Goal: Complete application form: Complete application form

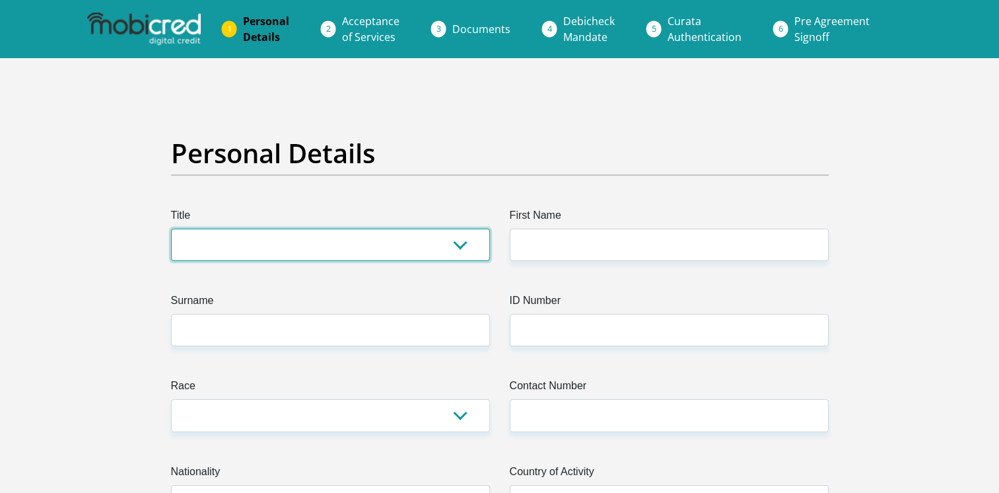
click at [456, 248] on select "Mr Ms Mrs Dr Other" at bounding box center [330, 244] width 319 height 32
select select "Mr"
click at [171, 228] on select "Mr Ms Mrs Dr Other" at bounding box center [330, 244] width 319 height 32
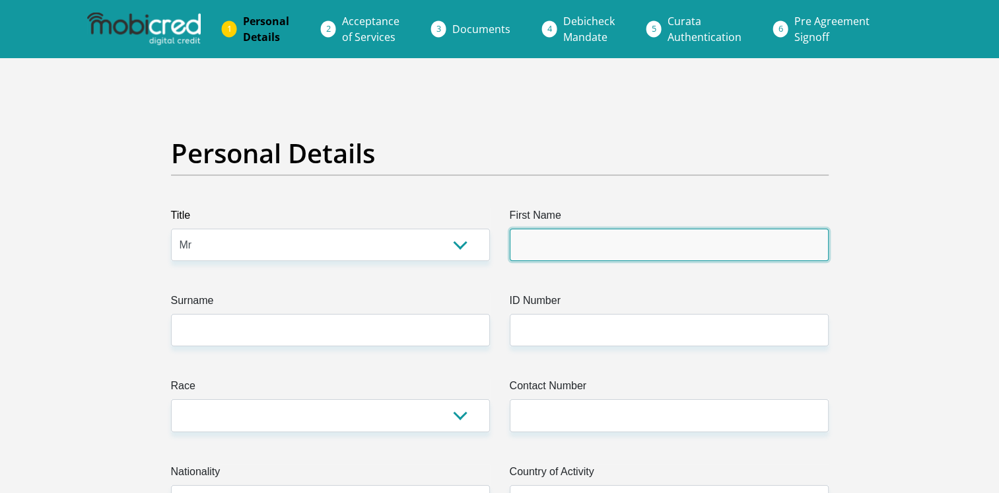
click at [535, 244] on input "First Name" at bounding box center [669, 244] width 319 height 32
type input "Mervin"
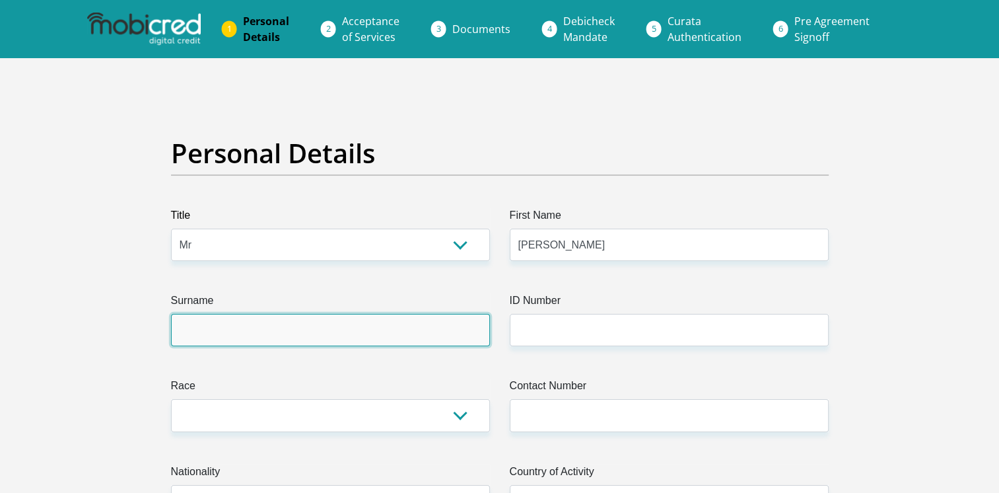
type input "deSouza"
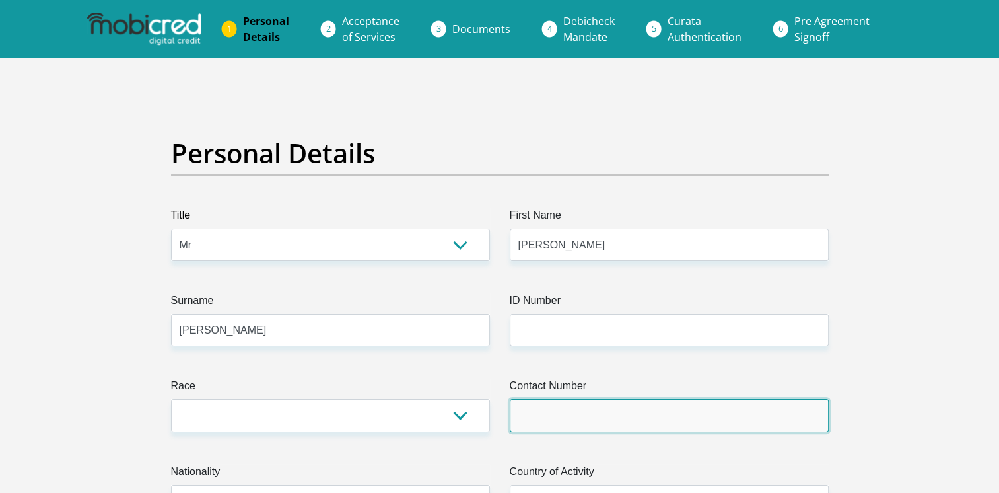
type input "0828009189"
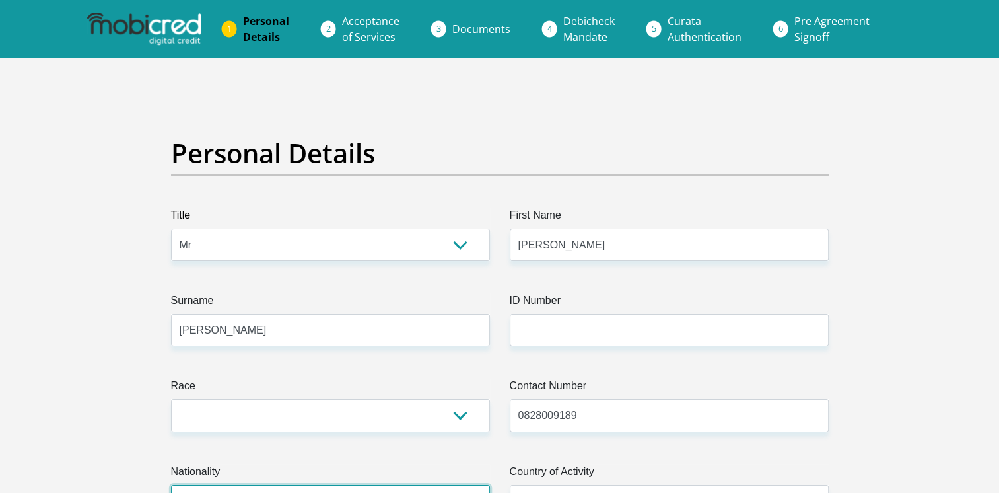
select select "USA"
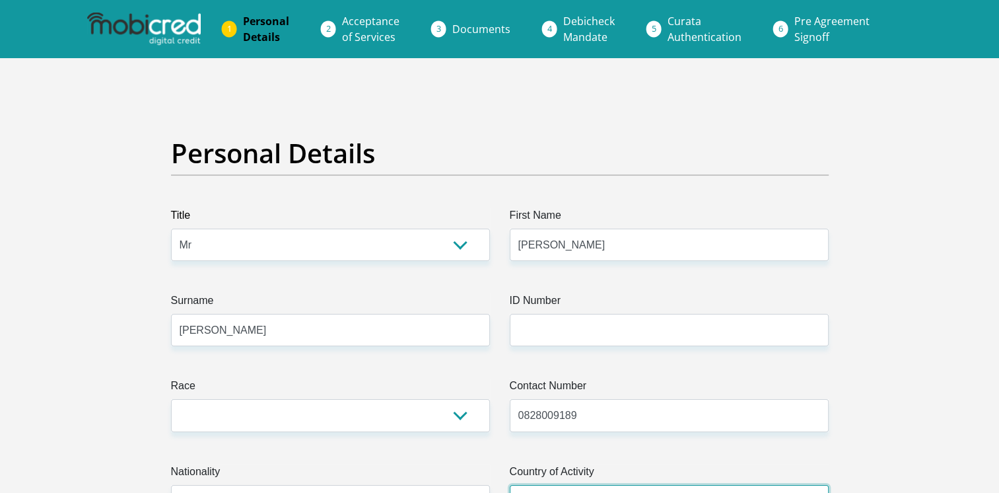
select select "USA"
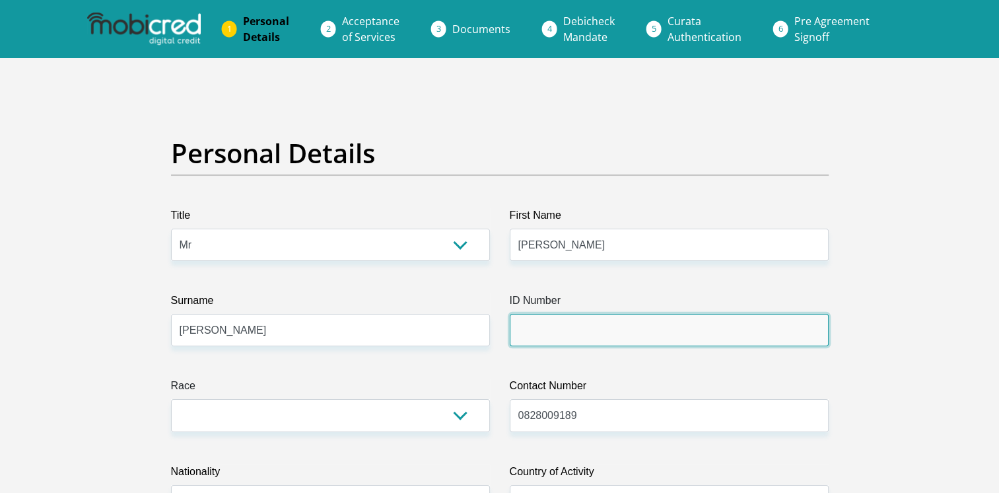
click at [615, 332] on input "ID Number" at bounding box center [669, 330] width 319 height 32
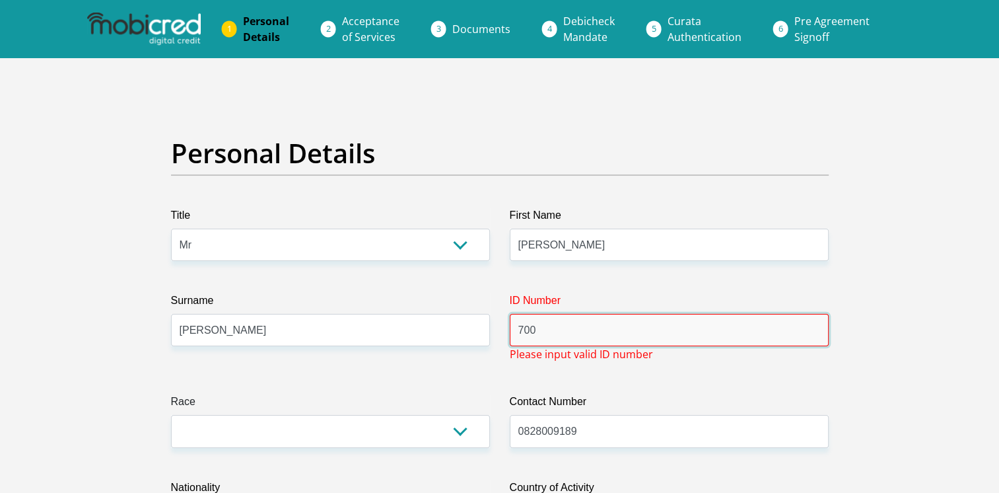
type input "7009105046084"
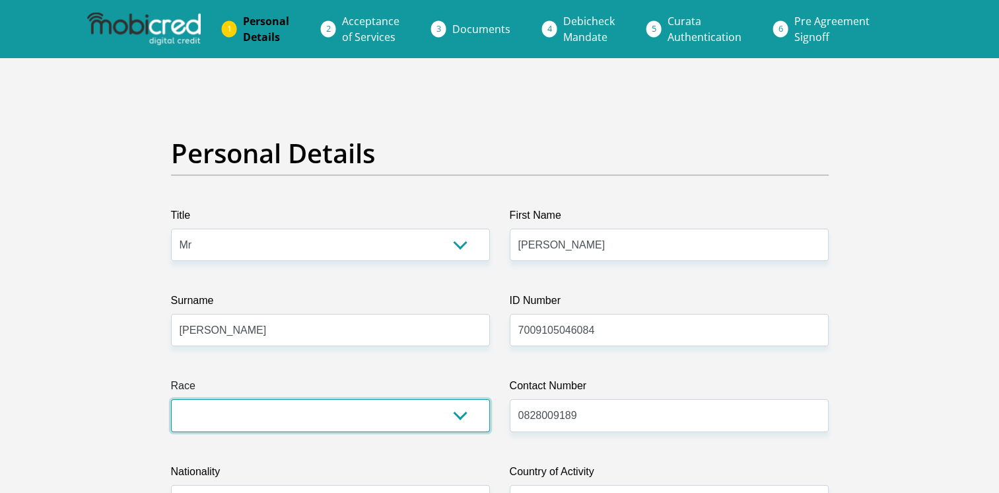
click at [461, 414] on select "Black Coloured Indian White Other" at bounding box center [330, 415] width 319 height 32
select select "4"
click at [171, 399] on select "Black Coloured Indian White Other" at bounding box center [330, 415] width 319 height 32
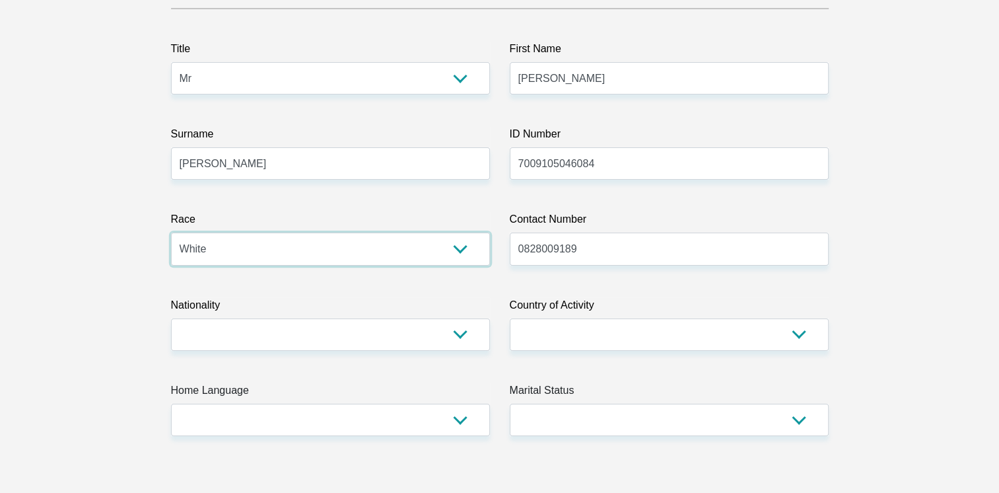
scroll to position [198, 0]
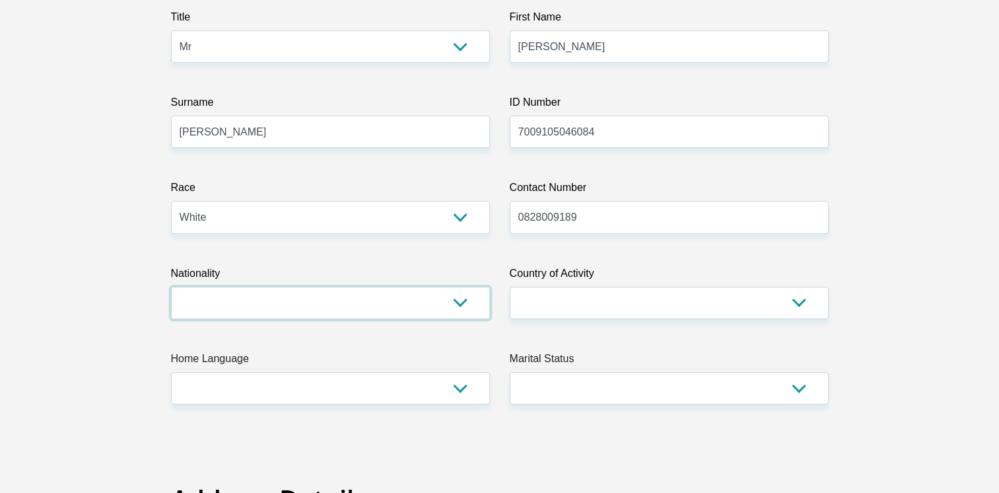
click at [411, 306] on select "South Africa Afghanistan Aland Islands Albania Algeria America Samoa American V…" at bounding box center [330, 303] width 319 height 32
select select "ZAF"
click at [171, 287] on select "South Africa Afghanistan Aland Islands Albania Algeria America Samoa American V…" at bounding box center [330, 303] width 319 height 32
click at [703, 302] on select "South Africa Afghanistan Aland Islands Albania Algeria America Samoa American V…" at bounding box center [669, 303] width 319 height 32
select select "ZAF"
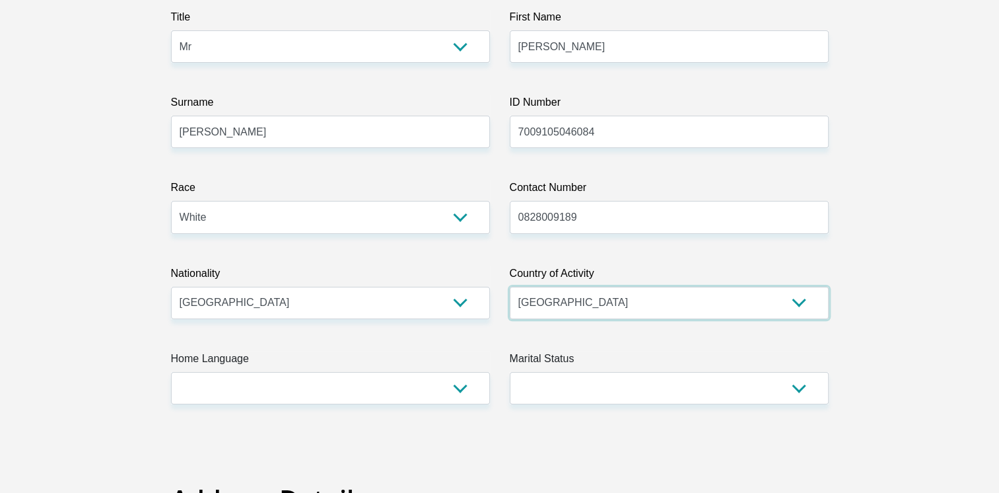
click at [510, 287] on select "South Africa Afghanistan Aland Islands Albania Algeria America Samoa American V…" at bounding box center [669, 303] width 319 height 32
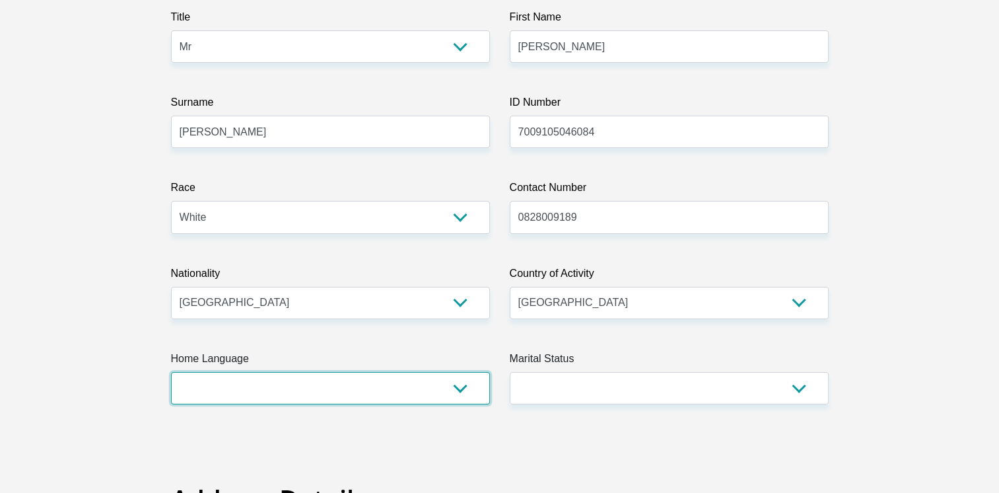
click at [461, 388] on select "Afrikaans English Sepedi South Ndebele Southern Sotho Swati Tsonga Tswana Venda…" at bounding box center [330, 388] width 319 height 32
select select "afr"
click at [171, 372] on select "Afrikaans English Sepedi South Ndebele Southern Sotho Swati Tsonga Tswana Venda…" at bounding box center [330, 388] width 319 height 32
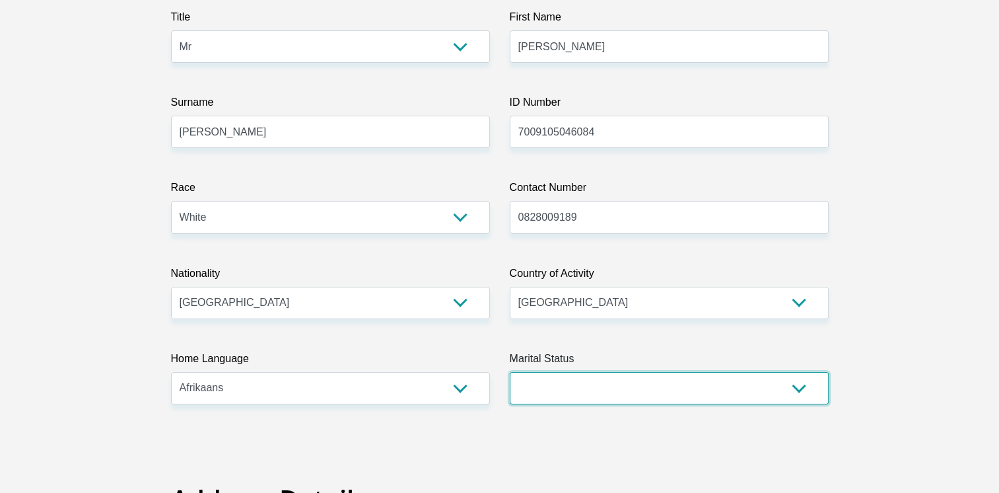
click at [796, 385] on select "Married ANC Single Divorced Widowed Married COP or Customary Law" at bounding box center [669, 388] width 319 height 32
select select "2"
click at [510, 372] on select "Married ANC Single Divorced Widowed Married COP or Customary Law" at bounding box center [669, 388] width 319 height 32
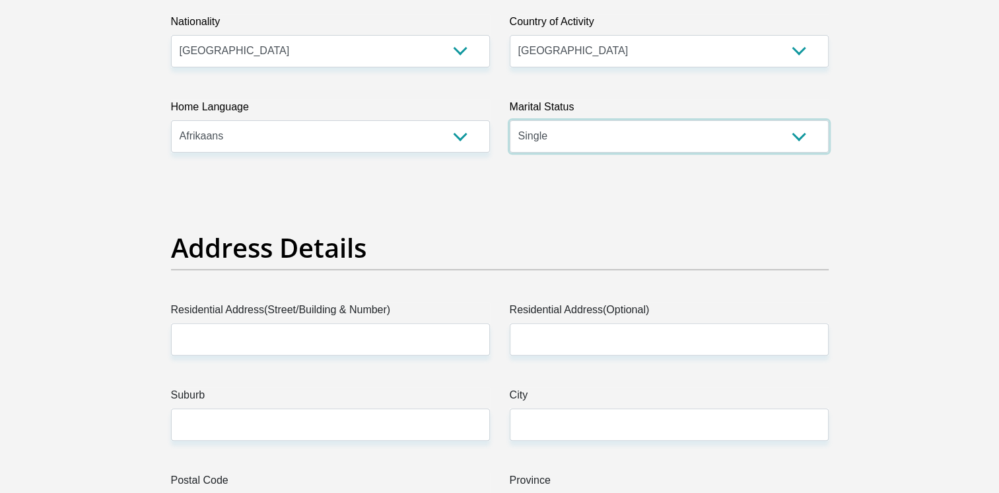
scroll to position [462, 0]
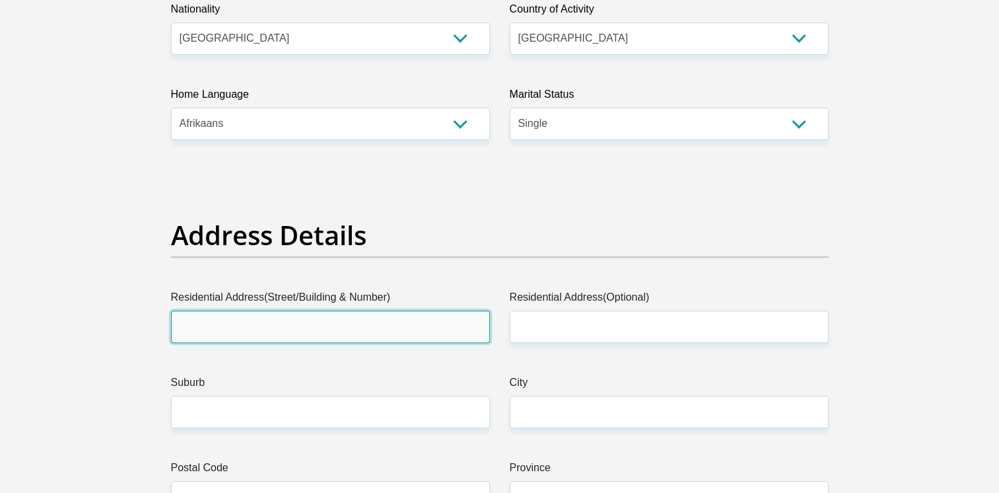
click at [353, 321] on input "Residential Address(Street/Building & Number)" at bounding box center [330, 326] width 319 height 32
type input "879 (20) Bouindary Road"
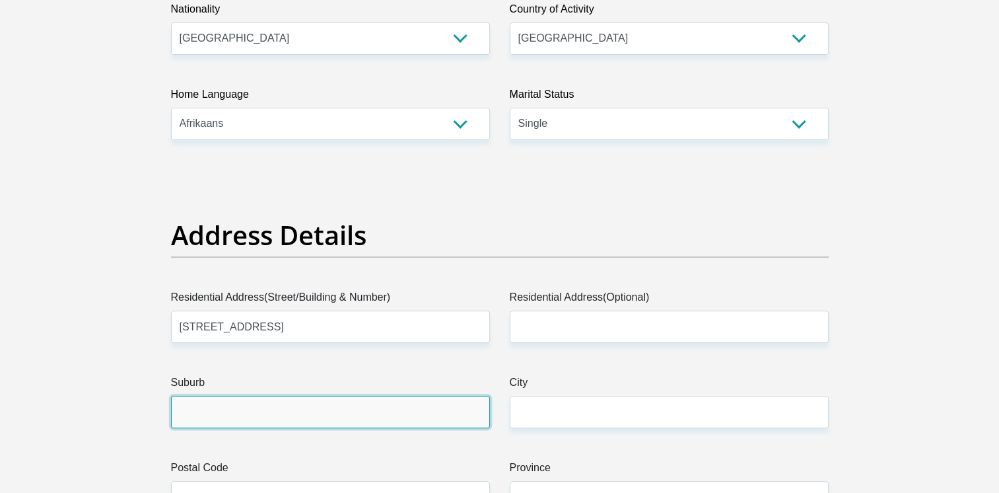
type input "Pringle Bay Western Cape"
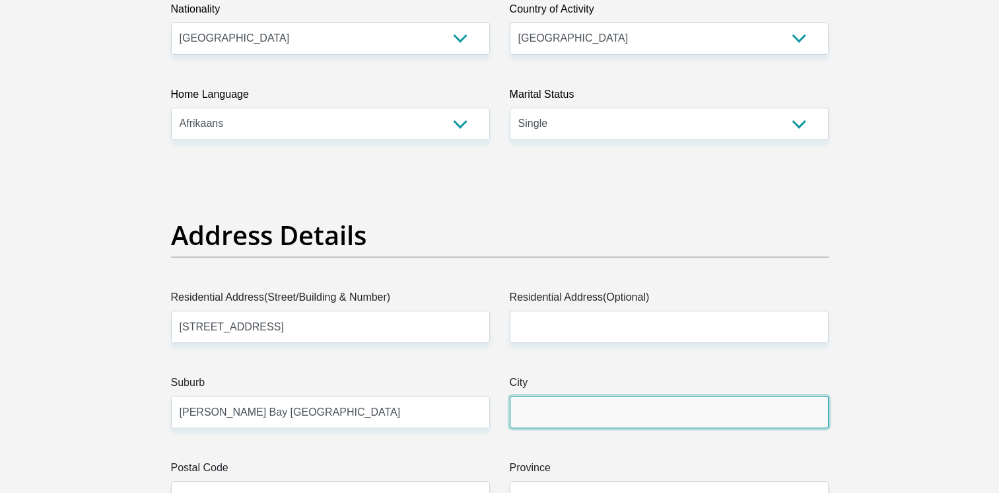
type input "Pringle Bay Western Cape"
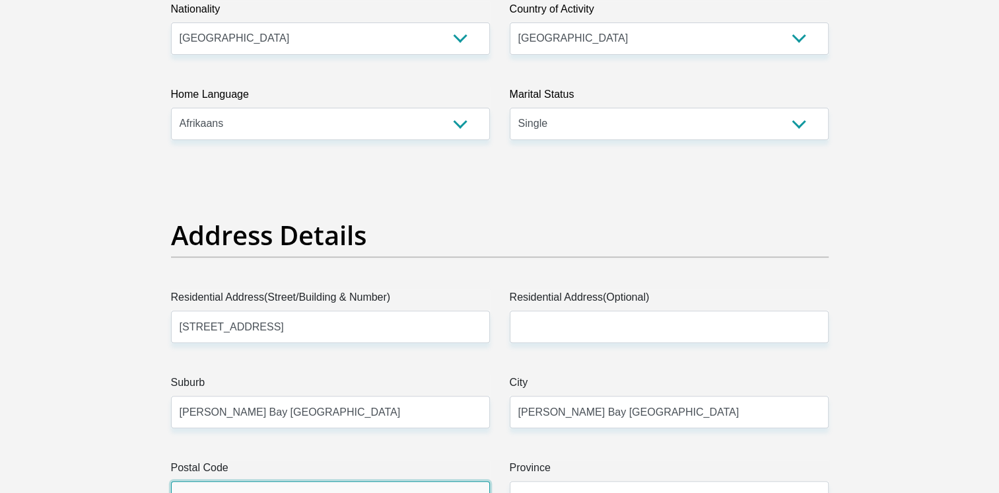
type input "7196"
type input "mervinafrica@outlook.com"
type input "879207196"
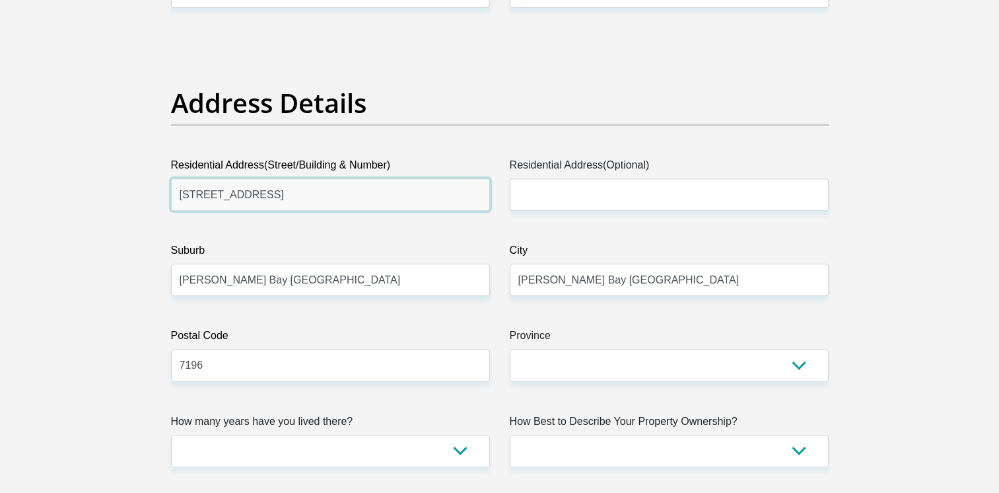
scroll to position [660, 0]
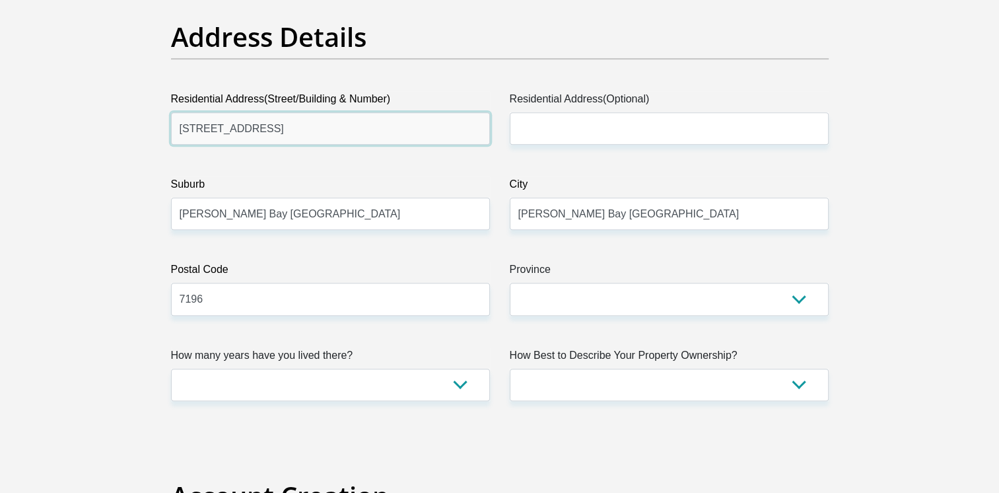
type input "879 (20) Boundary Road"
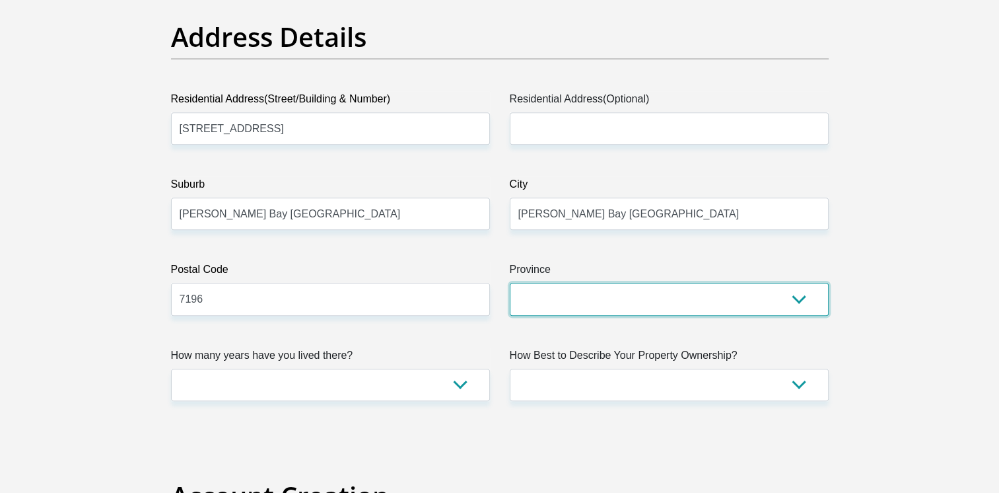
click at [799, 293] on select "Eastern Cape Free State Gauteng KwaZulu-Natal Limpopo Mpumalanga Northern Cape …" at bounding box center [669, 299] width 319 height 32
select select "Western Cape"
click at [510, 283] on select "Eastern Cape Free State Gauteng KwaZulu-Natal Limpopo Mpumalanga Northern Cape …" at bounding box center [669, 299] width 319 height 32
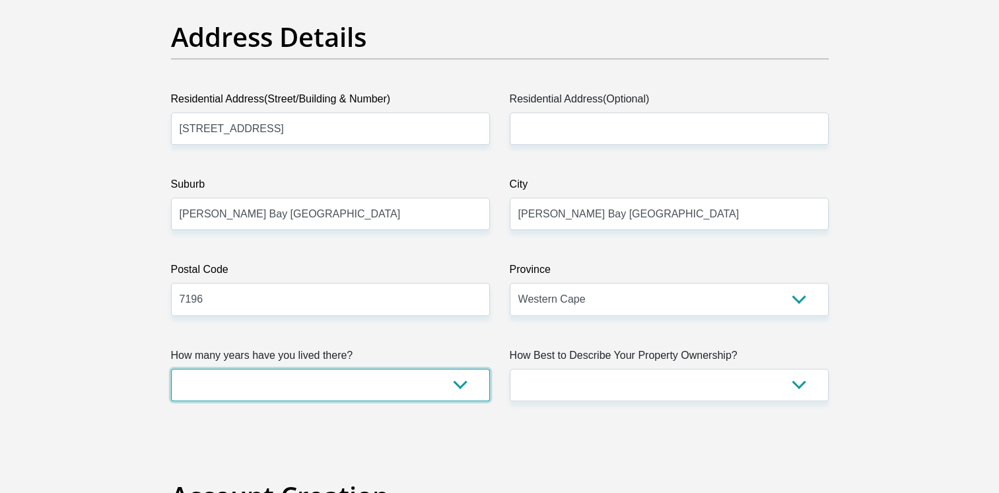
click at [465, 382] on select "less than 1 year 1-3 years 3-5 years 5+ years" at bounding box center [330, 384] width 319 height 32
select select "4"
click at [171, 368] on select "less than 1 year 1-3 years 3-5 years 5+ years" at bounding box center [330, 384] width 319 height 32
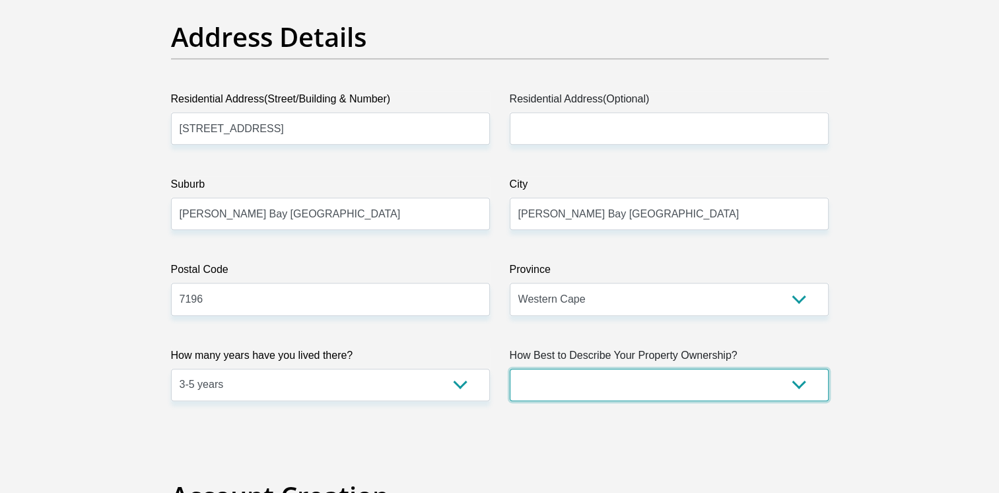
click at [795, 388] on select "Owned Rented Family Owned Company Dwelling" at bounding box center [669, 384] width 319 height 32
select select "Owned"
click at [510, 368] on select "Owned Rented Family Owned Company Dwelling" at bounding box center [669, 384] width 319 height 32
click at [798, 382] on select "Owned Rented Family Owned Company Dwelling" at bounding box center [669, 384] width 319 height 32
click at [794, 380] on select "Owned Rented Family Owned Company Dwelling" at bounding box center [669, 384] width 319 height 32
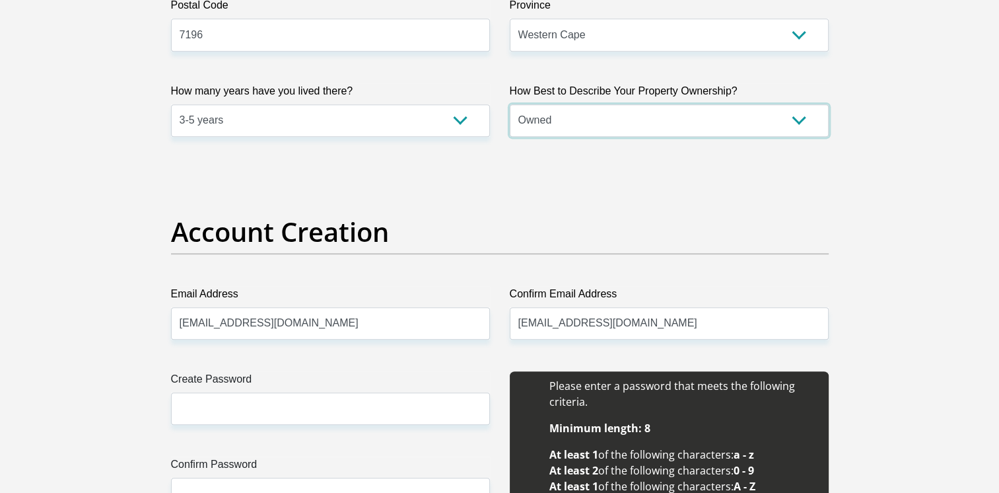
scroll to position [1056, 0]
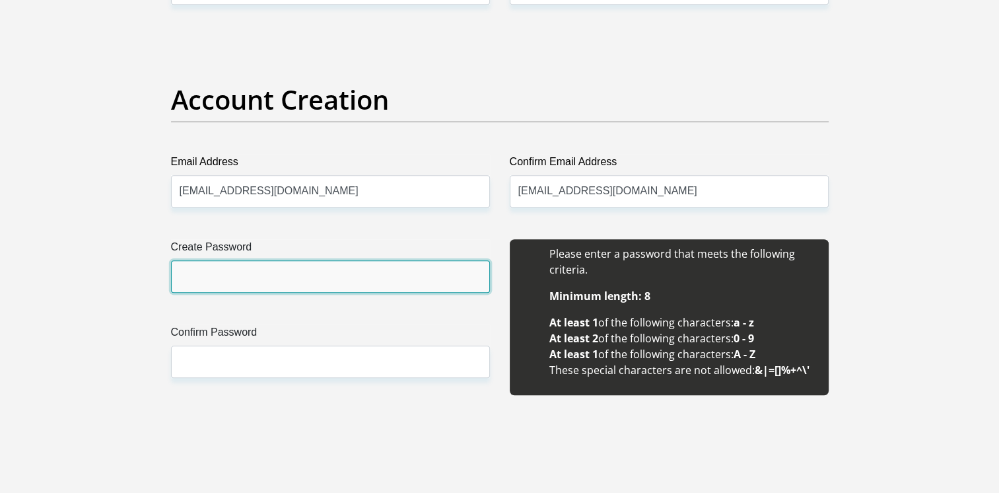
click at [255, 277] on input "Create Password" at bounding box center [330, 276] width 319 height 32
type input "Mervin101970"
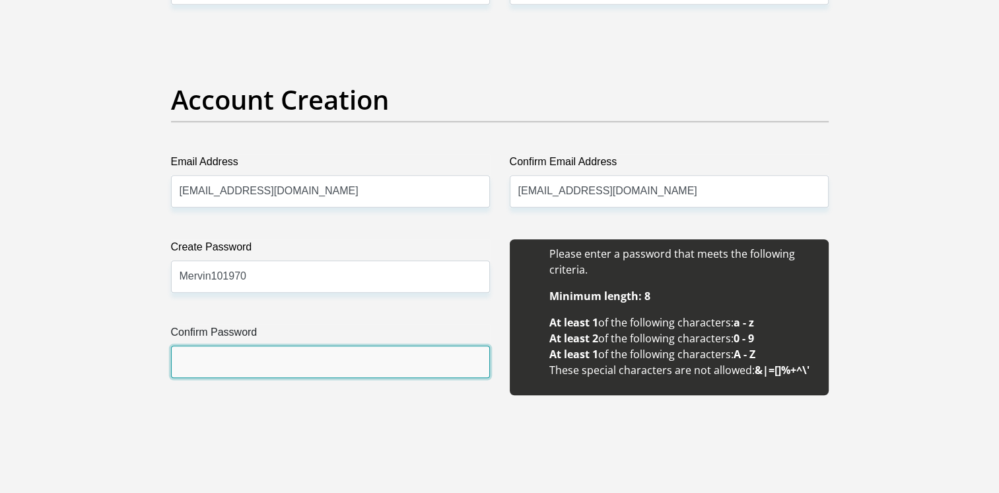
click at [230, 358] on input "Confirm Password" at bounding box center [330, 361] width 319 height 32
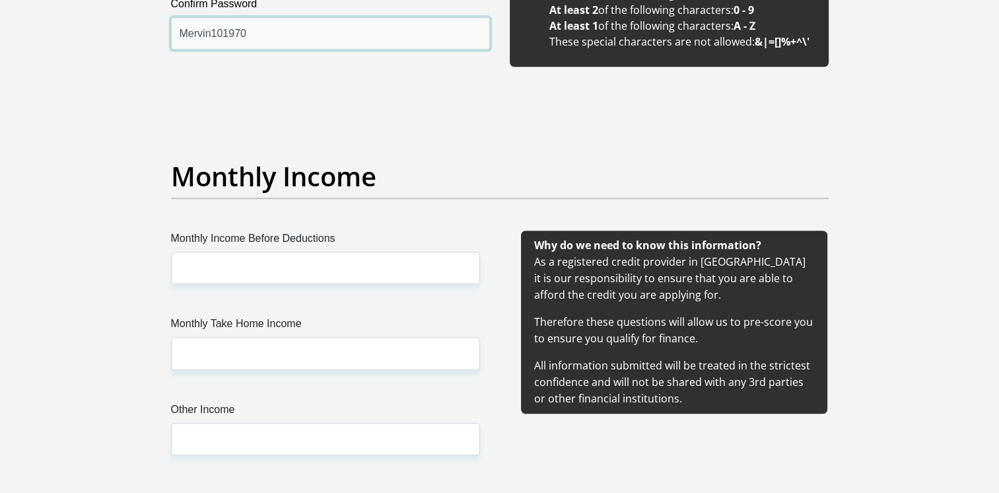
scroll to position [1387, 0]
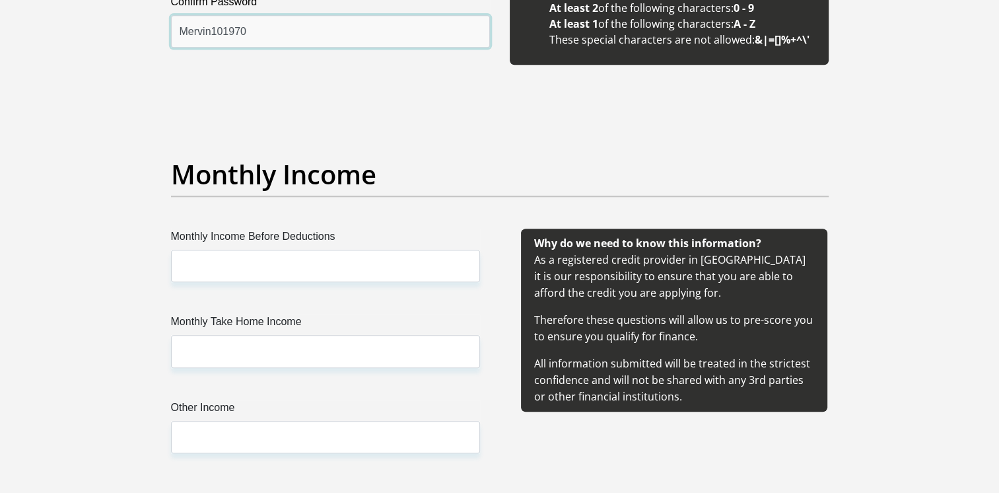
type input "Mervin101970"
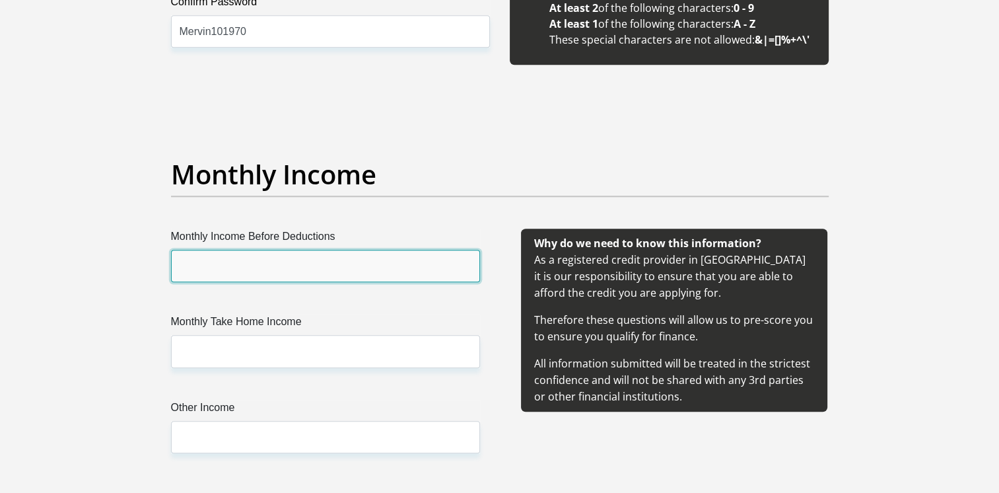
click at [289, 259] on input "Monthly Income Before Deductions" at bounding box center [325, 266] width 309 height 32
type input "145000"
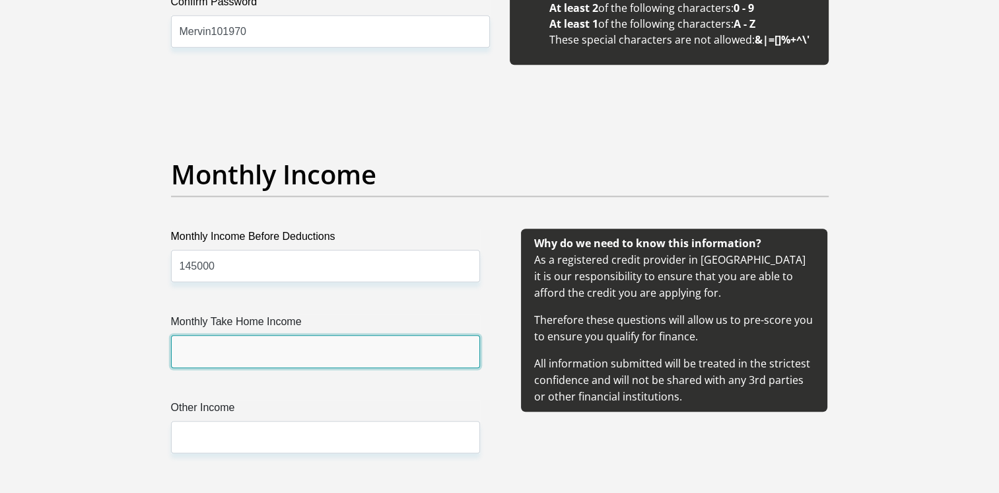
click at [317, 353] on input "Monthly Take Home Income" at bounding box center [325, 351] width 309 height 32
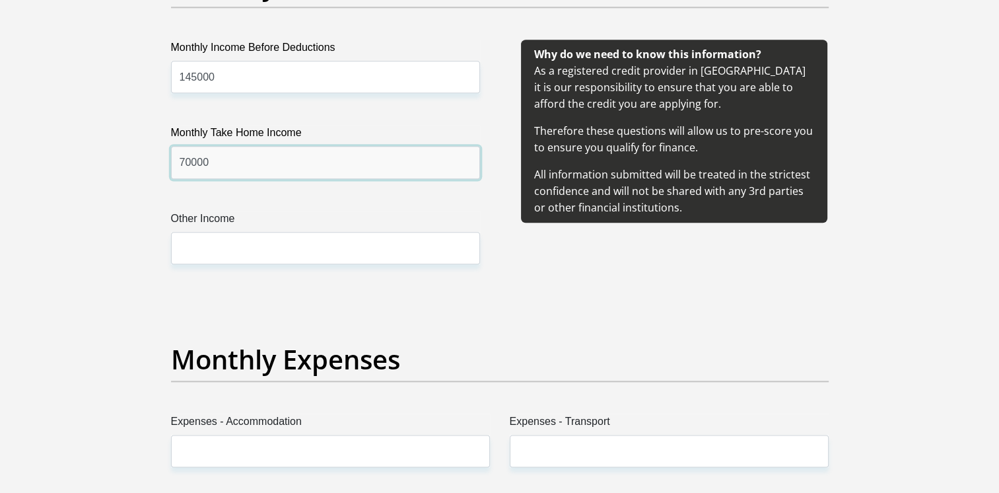
scroll to position [1585, 0]
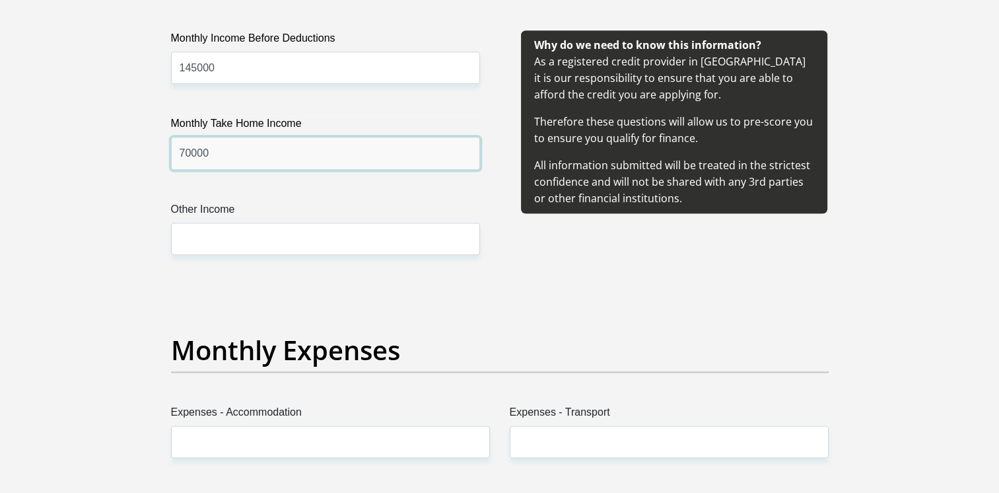
type input "70000"
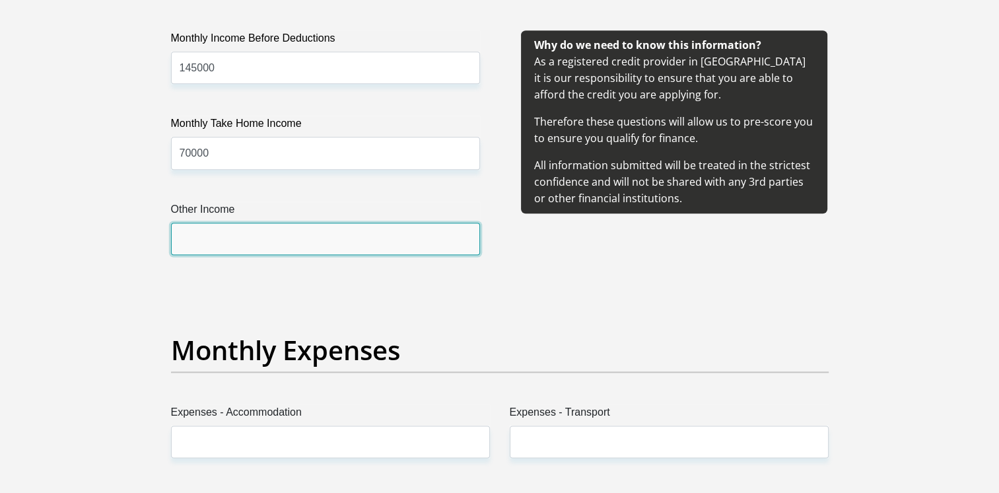
click at [280, 236] on input "Other Income" at bounding box center [325, 239] width 309 height 32
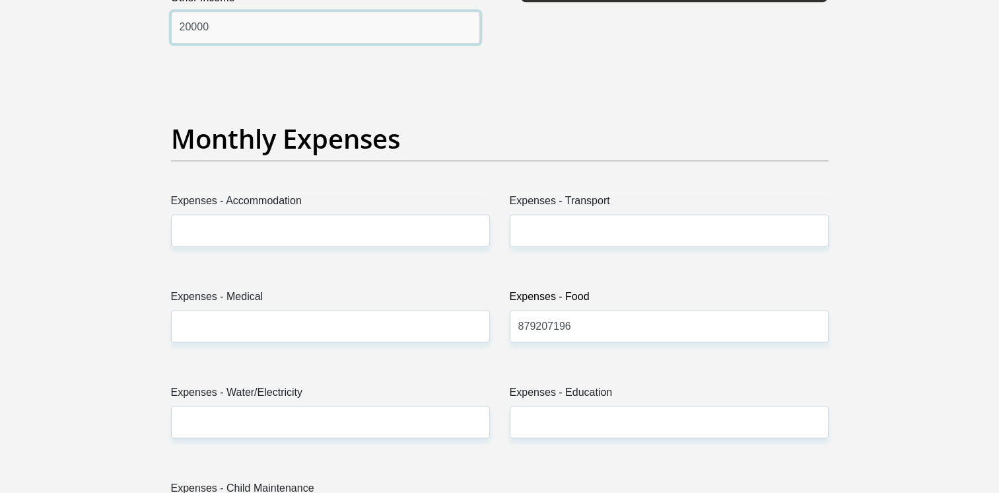
scroll to position [1783, 0]
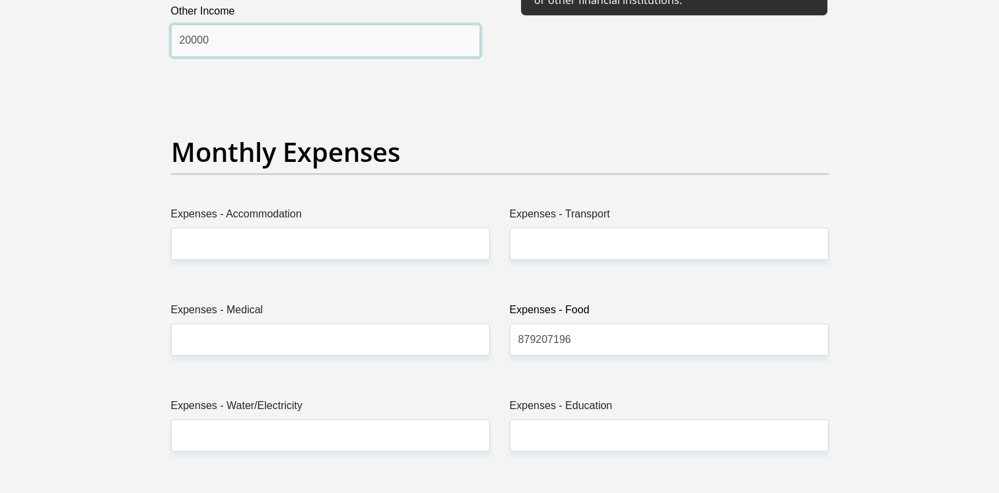
type input "20000"
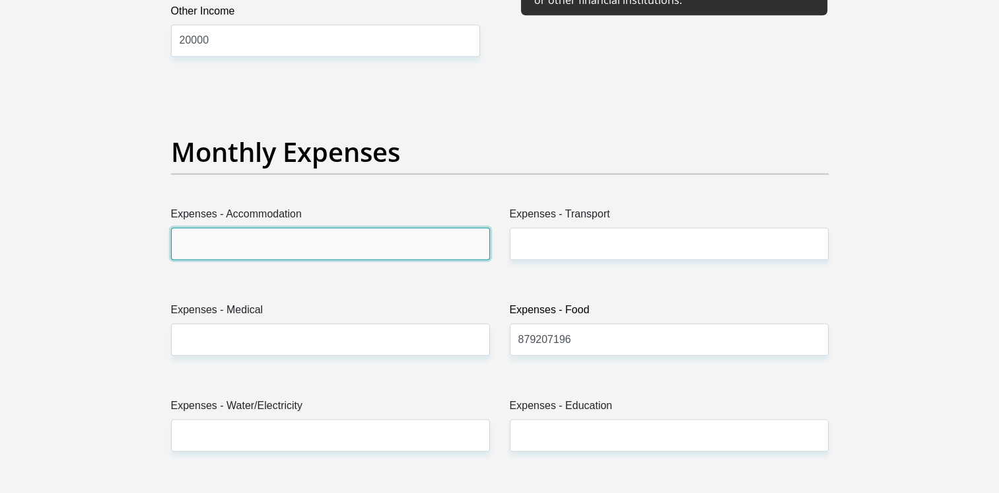
click at [290, 244] on input "Expenses - Accommodation" at bounding box center [330, 243] width 319 height 32
type input "30000"
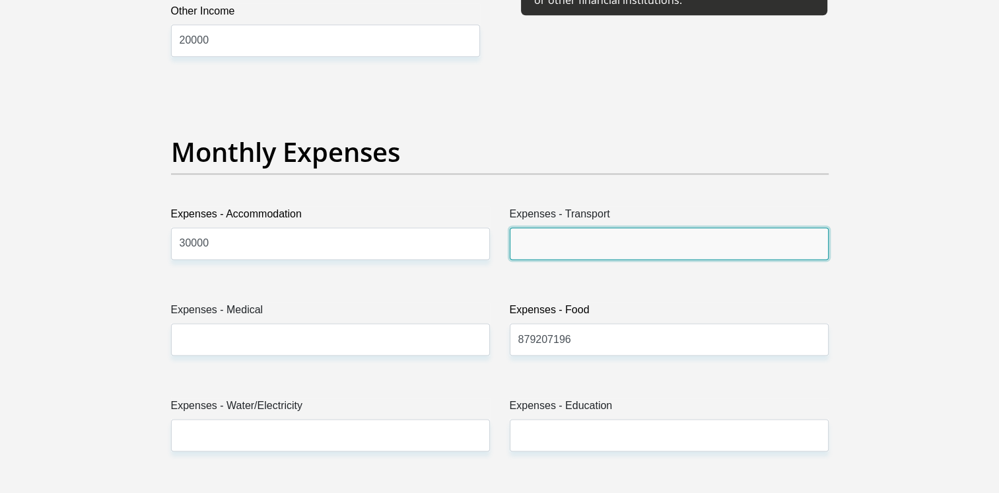
click at [562, 245] on input "Expenses - Transport" at bounding box center [669, 243] width 319 height 32
type input "2"
type input "1500"
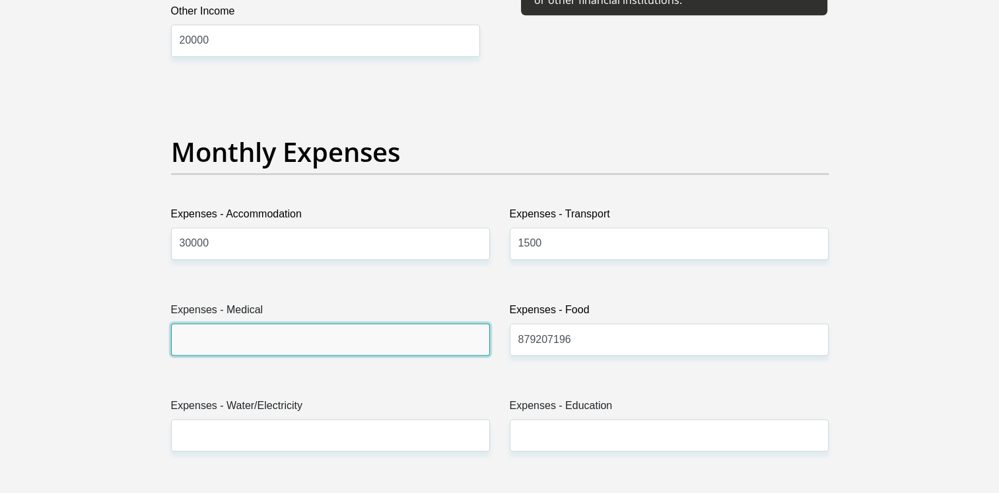
click at [367, 340] on input "Expenses - Medical" at bounding box center [330, 339] width 319 height 32
type input "4800"
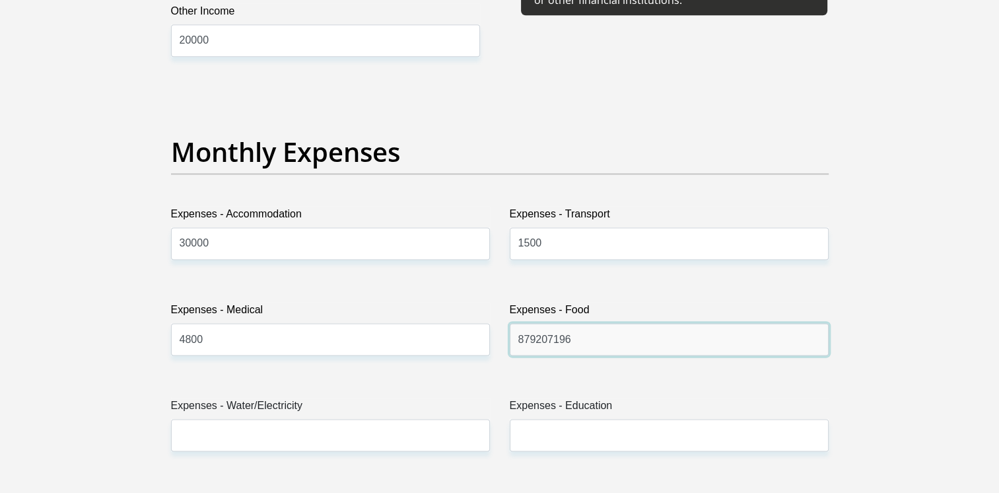
click at [600, 337] on input "879207196" at bounding box center [669, 339] width 319 height 32
type input "8"
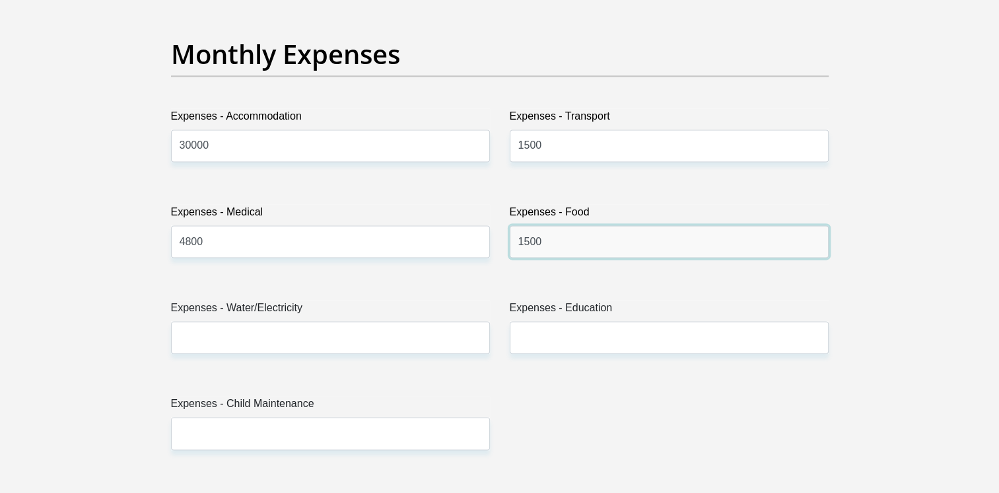
scroll to position [1915, 0]
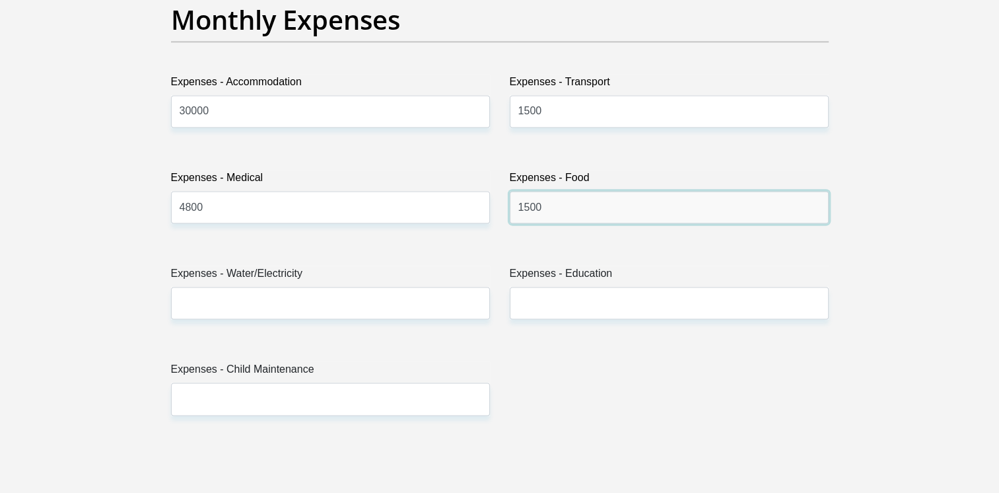
type input "1500"
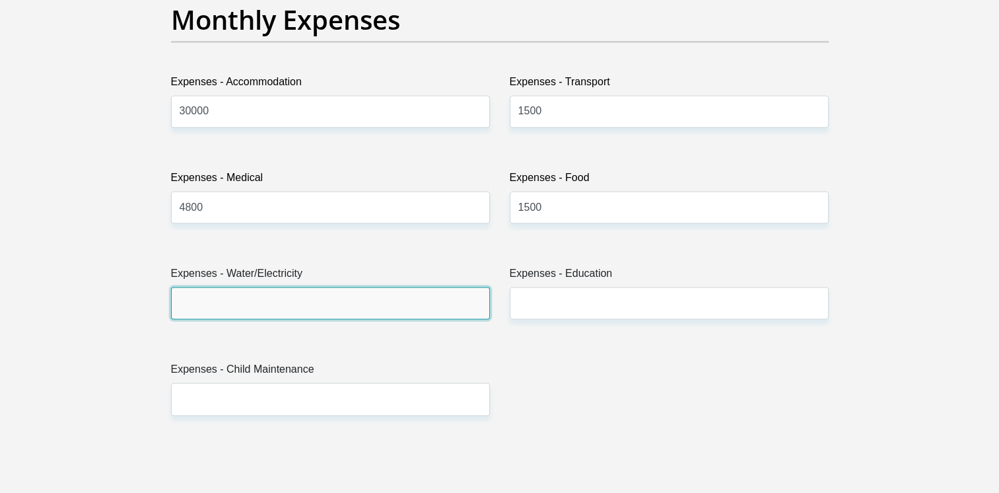
drag, startPoint x: 274, startPoint y: 300, endPoint x: 267, endPoint y: 297, distance: 8.0
click at [274, 300] on input "Expenses - Water/Electricity" at bounding box center [330, 303] width 319 height 32
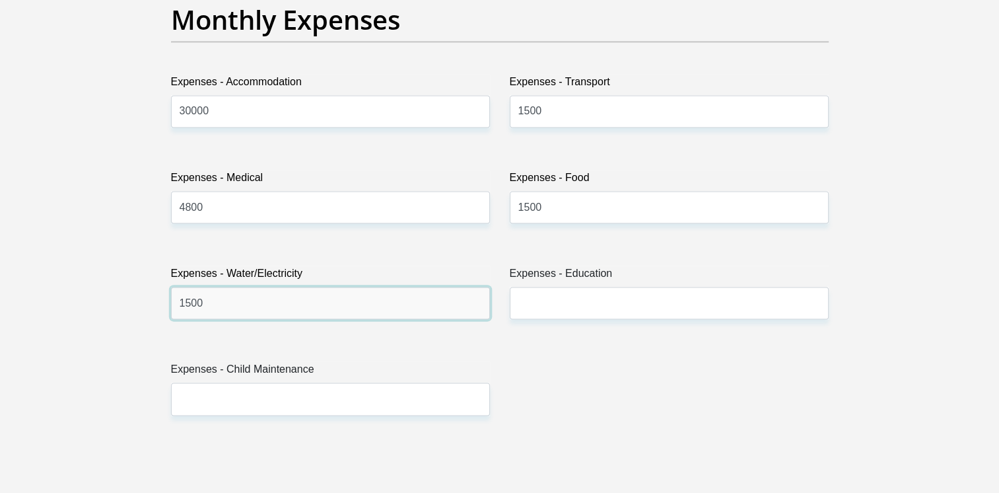
type input "1500"
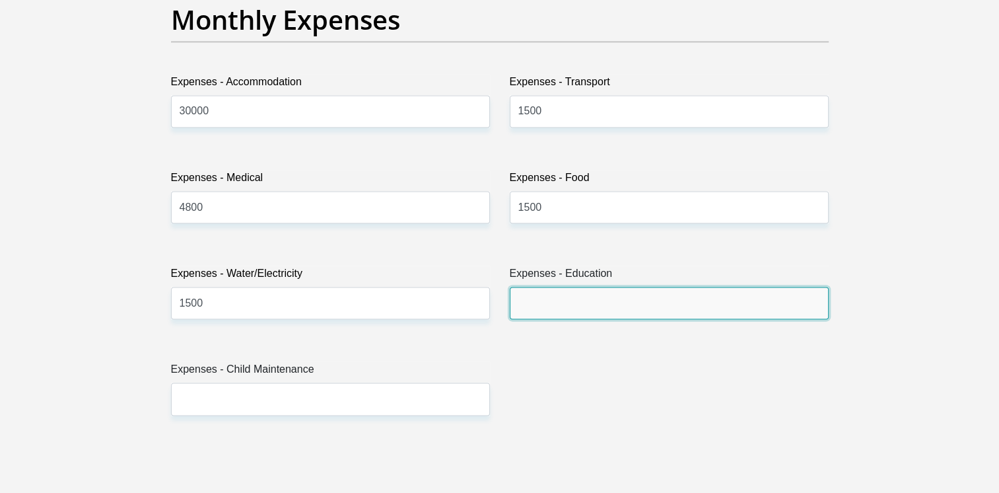
click at [565, 305] on input "Expenses - Education" at bounding box center [669, 303] width 319 height 32
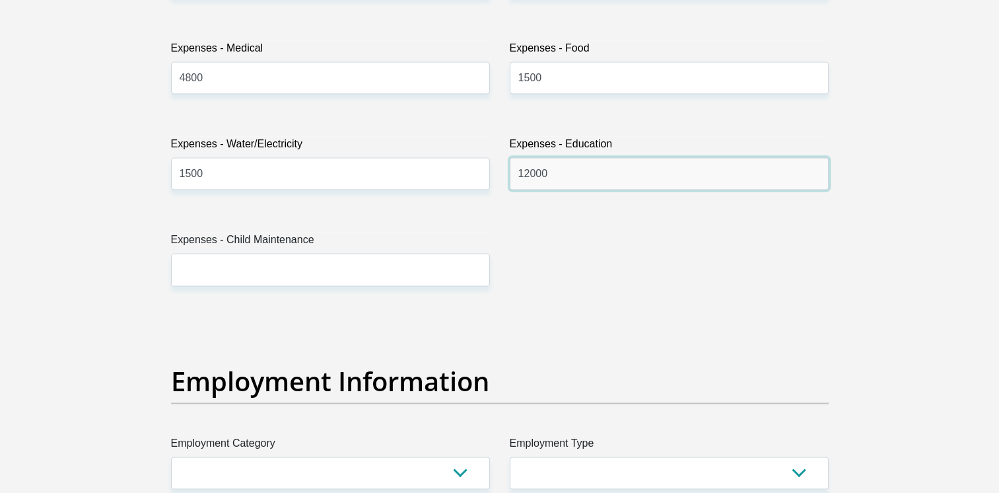
scroll to position [2047, 0]
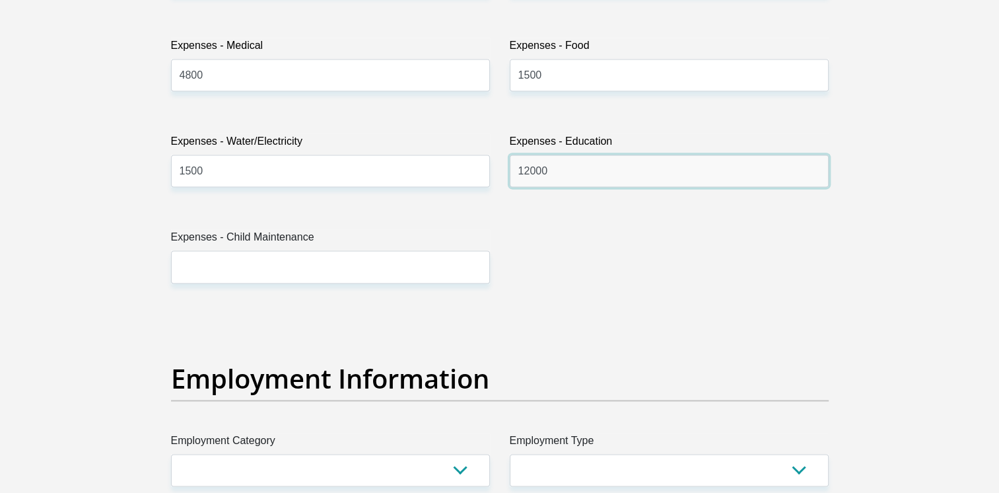
type input "12000"
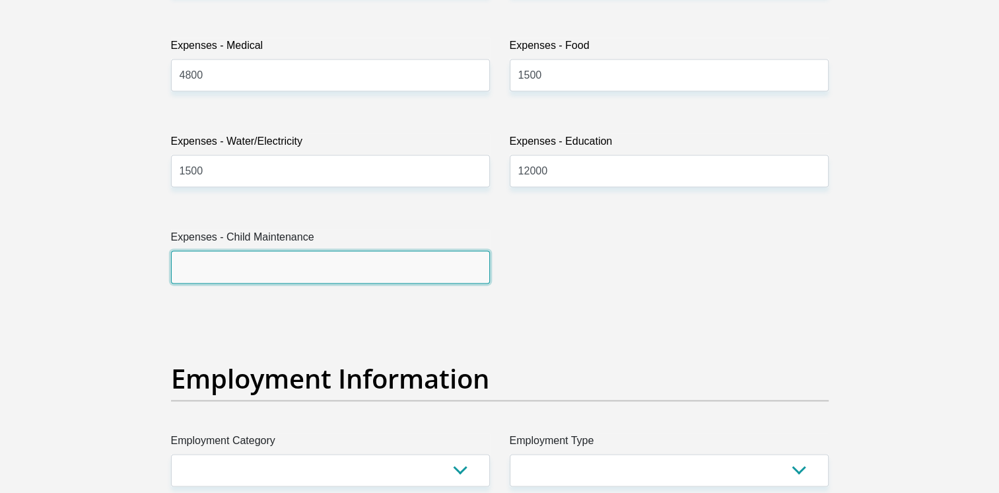
click at [267, 266] on input "Expenses - Child Maintenance" at bounding box center [330, 266] width 319 height 32
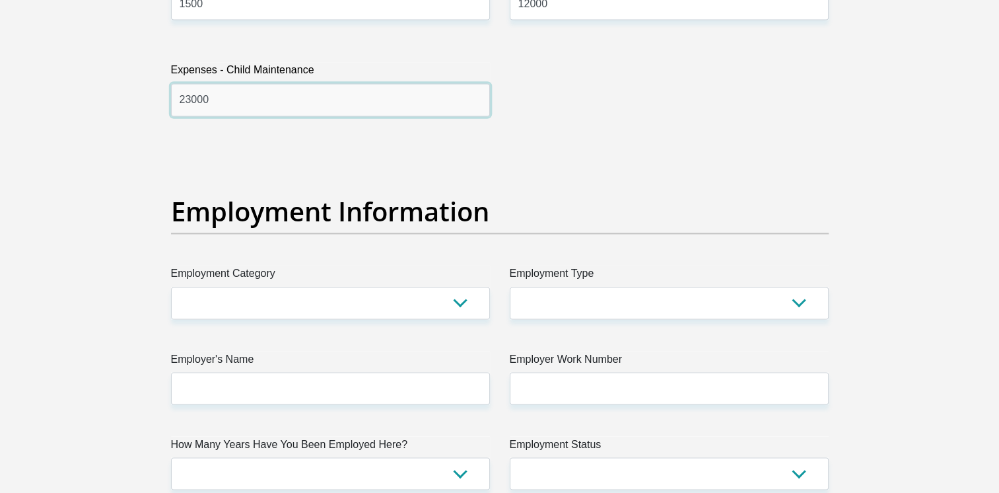
scroll to position [2245, 0]
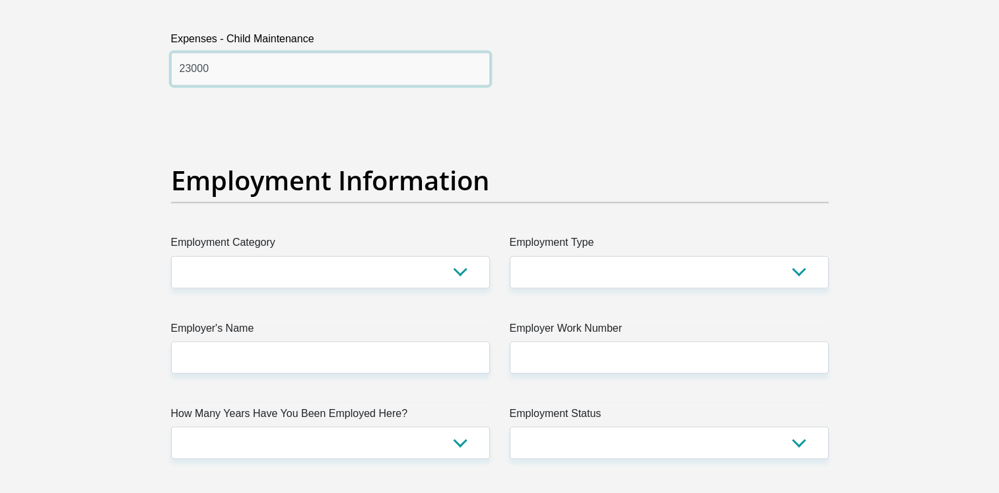
type input "23000"
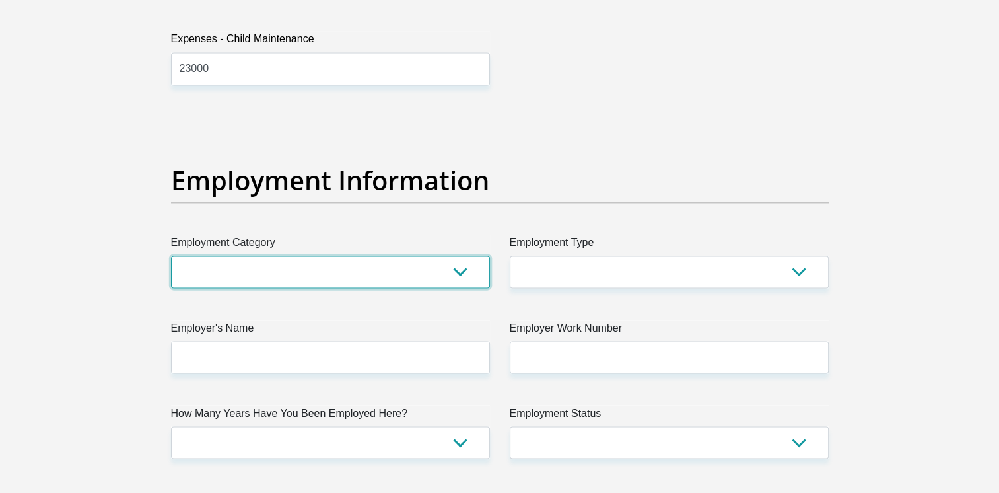
click at [462, 271] on select "AGRICULTURE ALCOHOL & TOBACCO CONSTRUCTION MATERIALS METALLURGY EQUIPMENT FOR R…" at bounding box center [330, 272] width 319 height 32
select select "71"
click at [171, 256] on select "AGRICULTURE ALCOHOL & TOBACCO CONSTRUCTION MATERIALS METALLURGY EQUIPMENT FOR R…" at bounding box center [330, 272] width 319 height 32
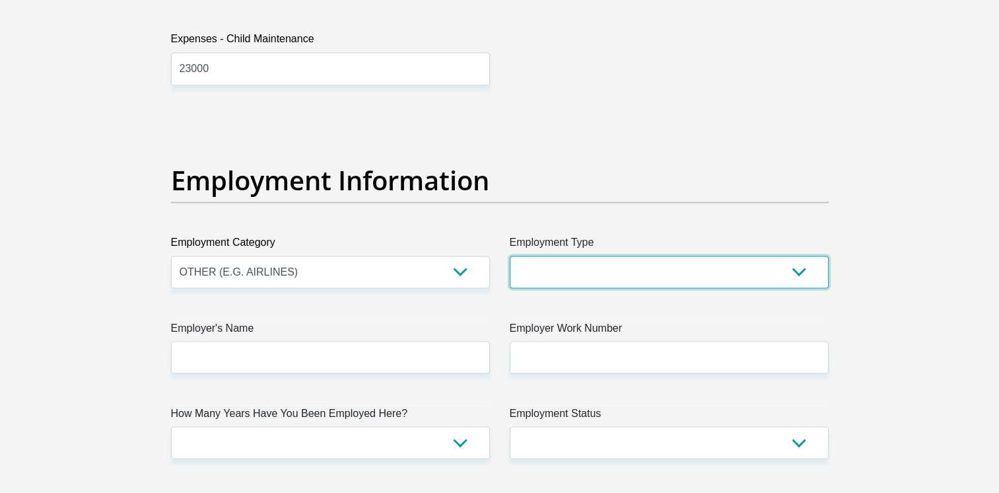
click at [800, 268] on select "College/Lecturer Craft Seller Creative Driver Executive Farmer Forces - Non Com…" at bounding box center [669, 272] width 319 height 32
select select "Unknown/Other"
click at [510, 256] on select "College/Lecturer Craft Seller Creative Driver Executive Farmer Forces - Non Com…" at bounding box center [669, 272] width 319 height 32
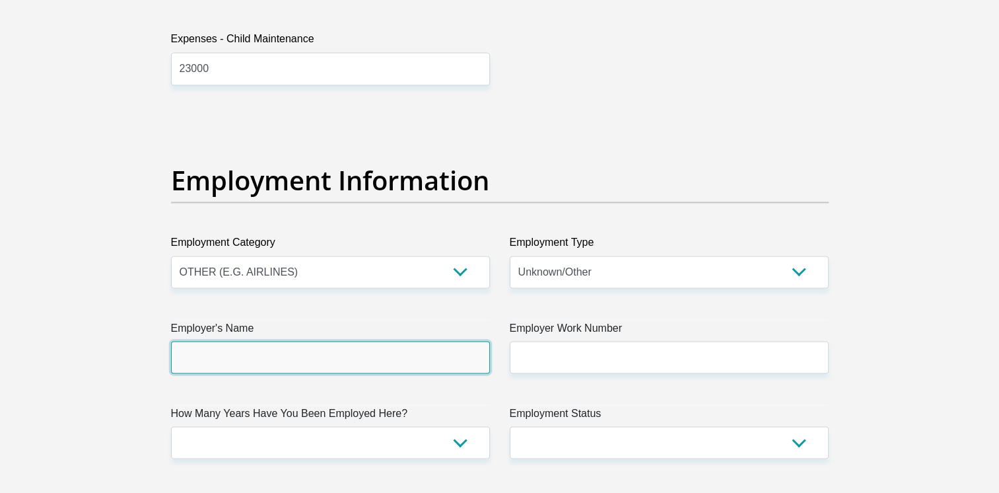
click at [272, 357] on input "Employer's Name" at bounding box center [330, 357] width 319 height 32
type input "W"
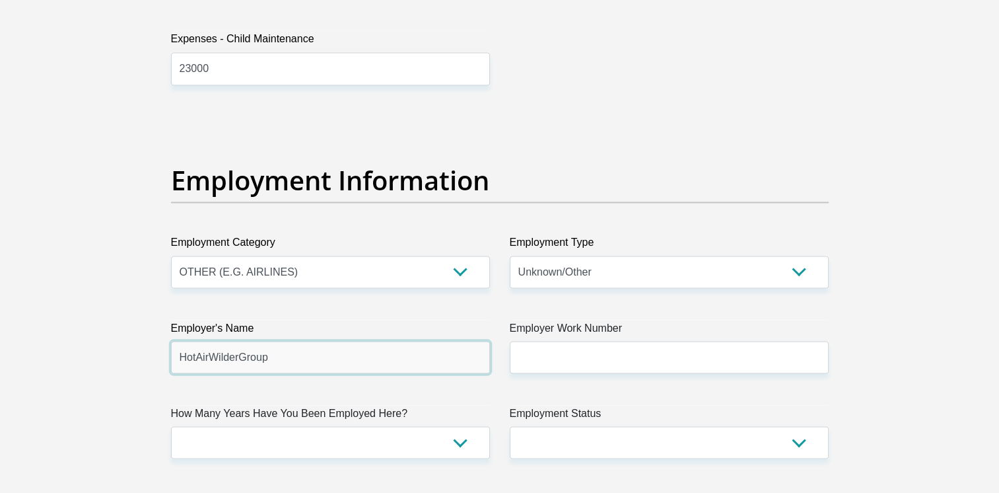
type input "HotAirWilderGroup"
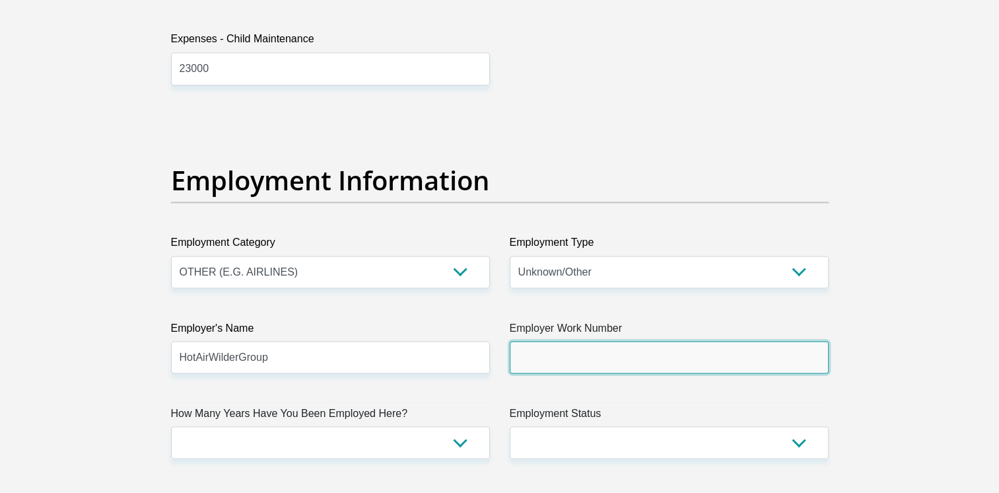
click at [573, 355] on input "Employer Work Number" at bounding box center [669, 357] width 319 height 32
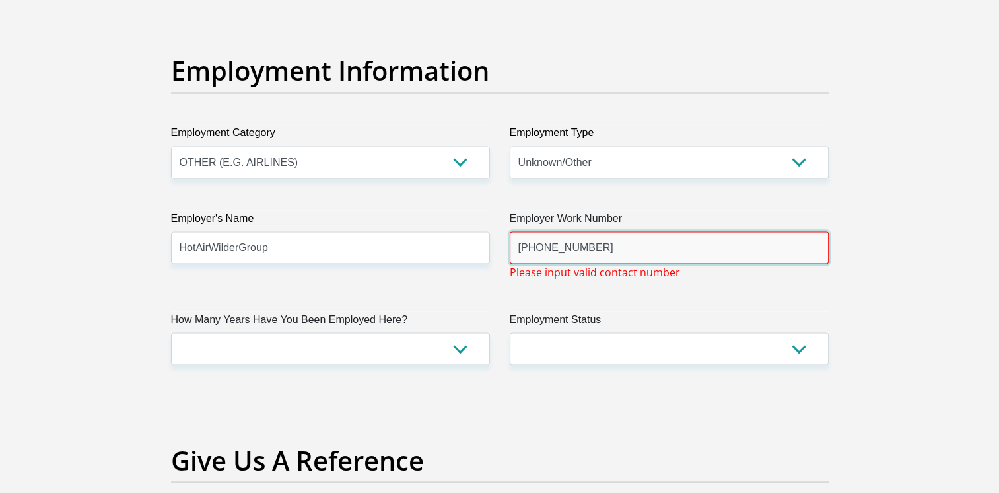
scroll to position [2377, 0]
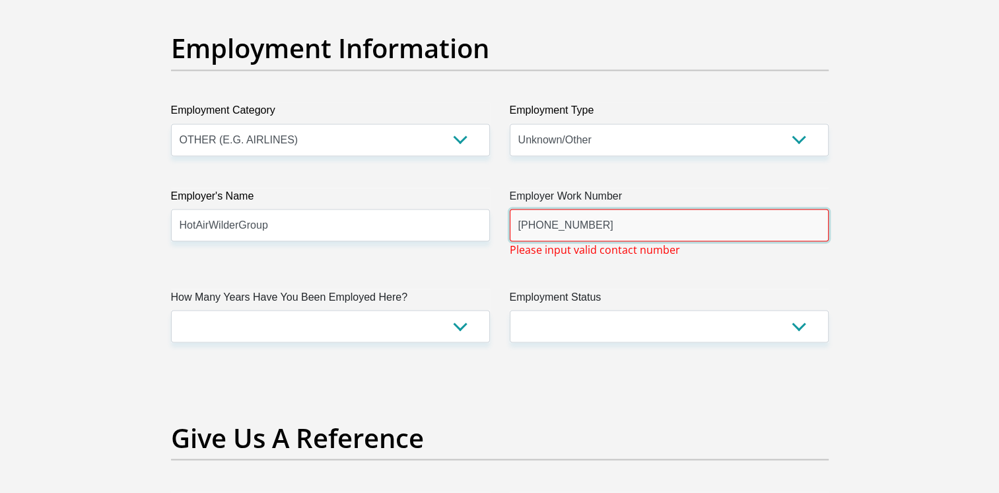
type input "+254704084444"
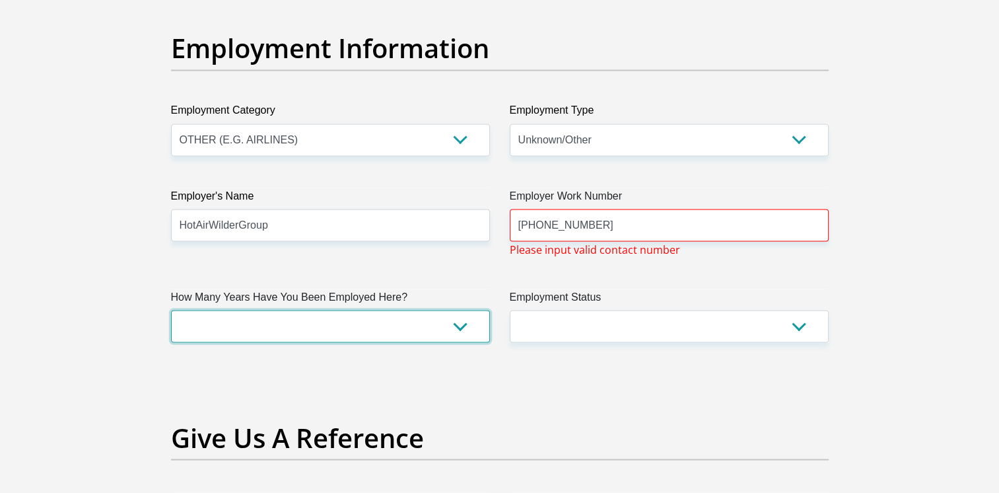
click at [460, 329] on select "less than 1 year 1-3 years 3-5 years 5+ years" at bounding box center [330, 326] width 319 height 32
select select "60"
click at [171, 310] on select "less than 1 year 1-3 years 3-5 years 5+ years" at bounding box center [330, 326] width 319 height 32
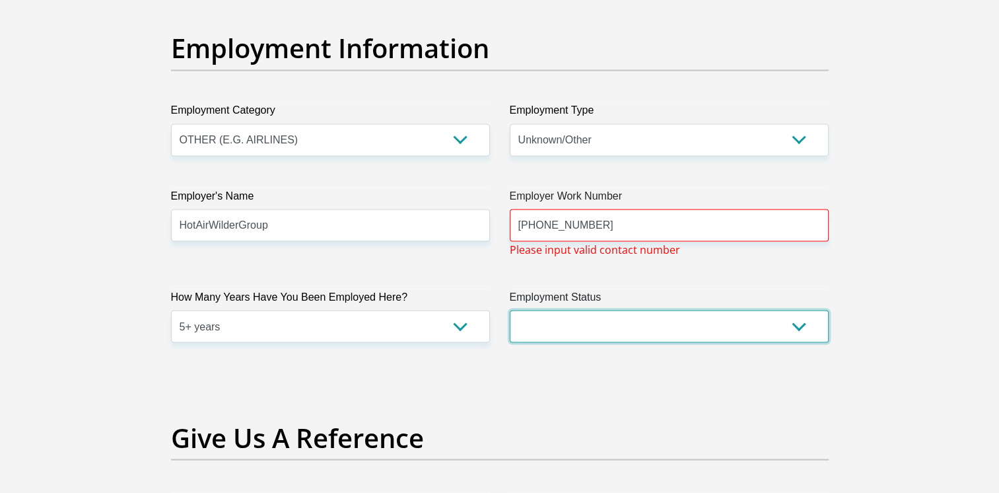
click at [803, 328] on select "Permanent/Full-time Part-time/Casual Contract Worker Self-Employed Housewife Re…" at bounding box center [669, 326] width 319 height 32
select select "1"
click at [510, 310] on select "Permanent/Full-time Part-time/Casual Contract Worker Self-Employed Housewife Re…" at bounding box center [669, 326] width 319 height 32
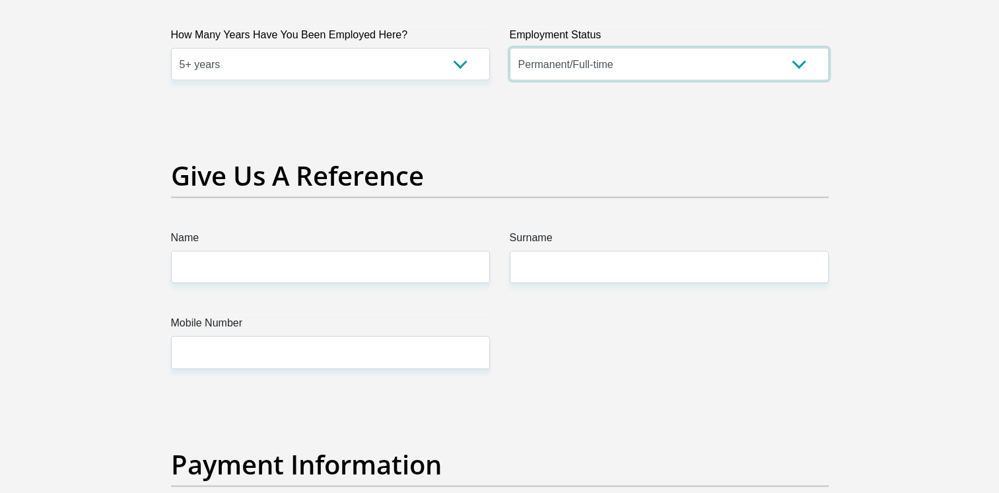
scroll to position [2641, 0]
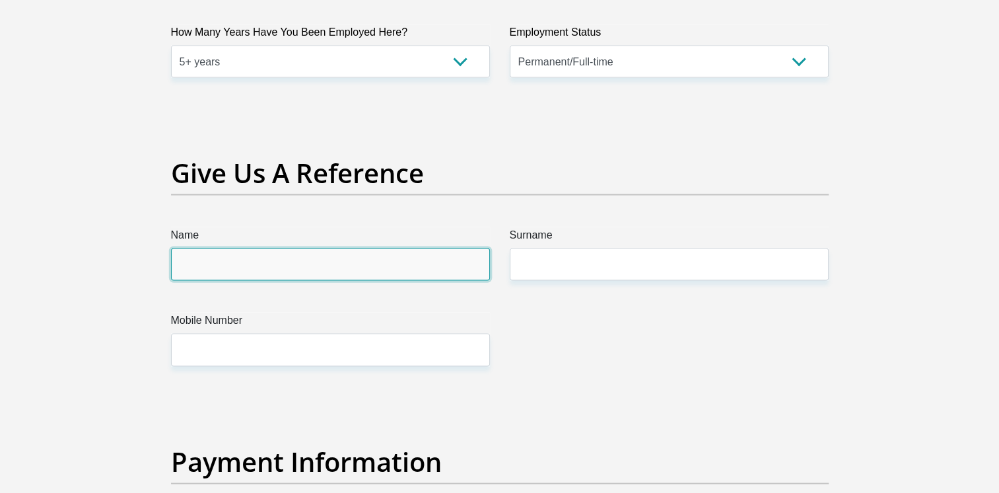
click at [387, 269] on input "Name" at bounding box center [330, 264] width 319 height 32
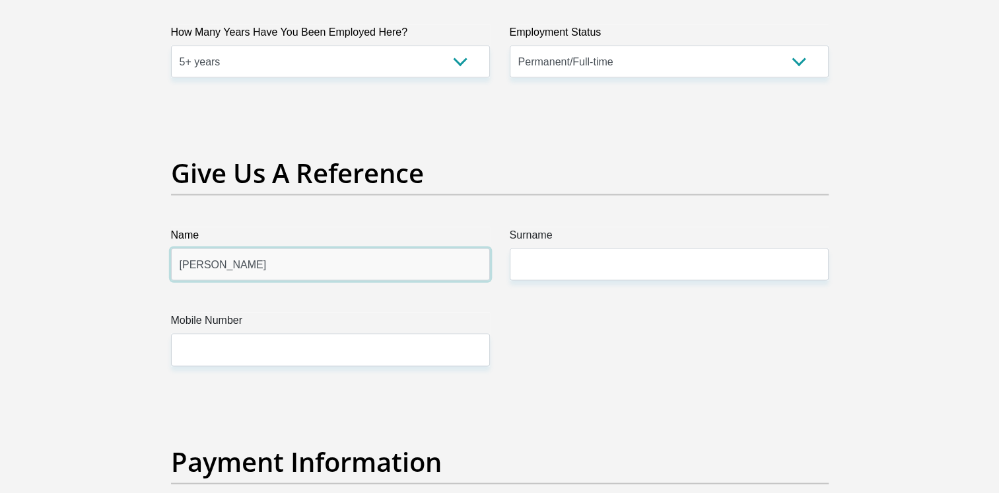
type input "Derek"
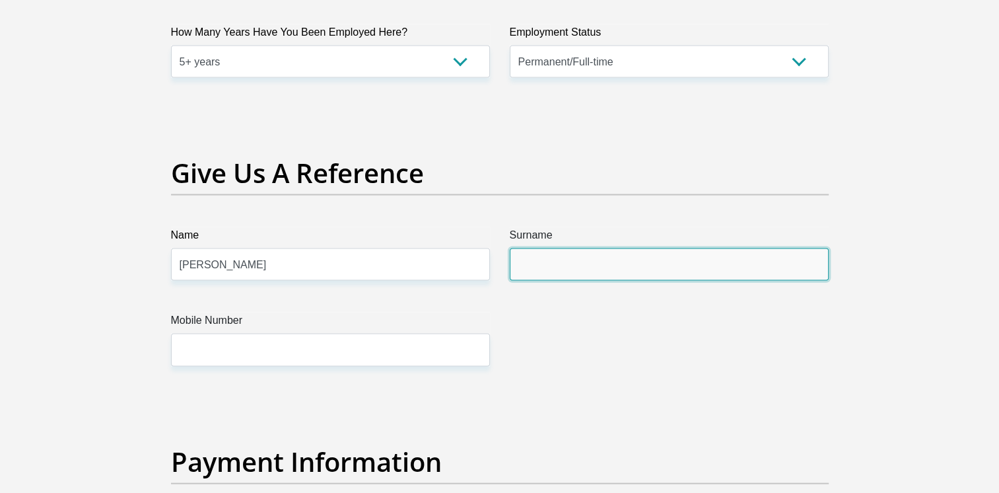
click at [536, 265] on input "Surname" at bounding box center [669, 264] width 319 height 32
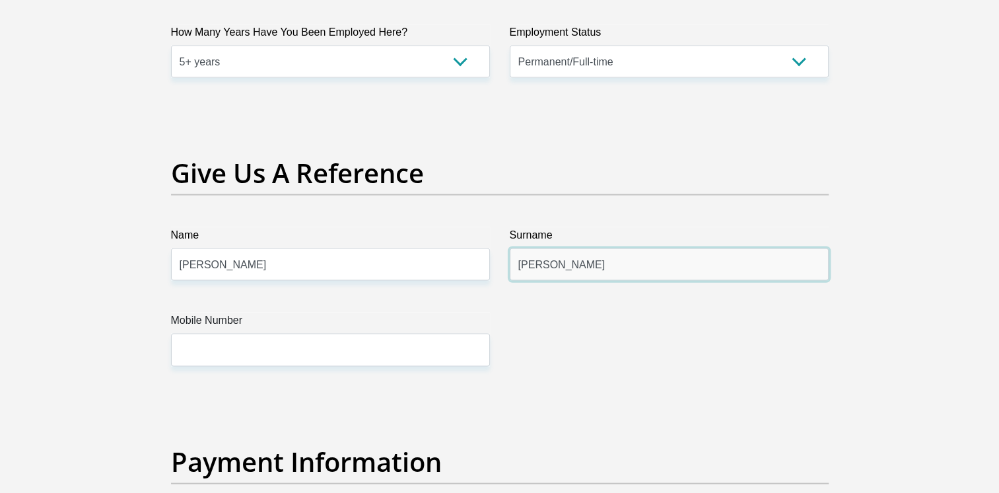
type input "de Souza"
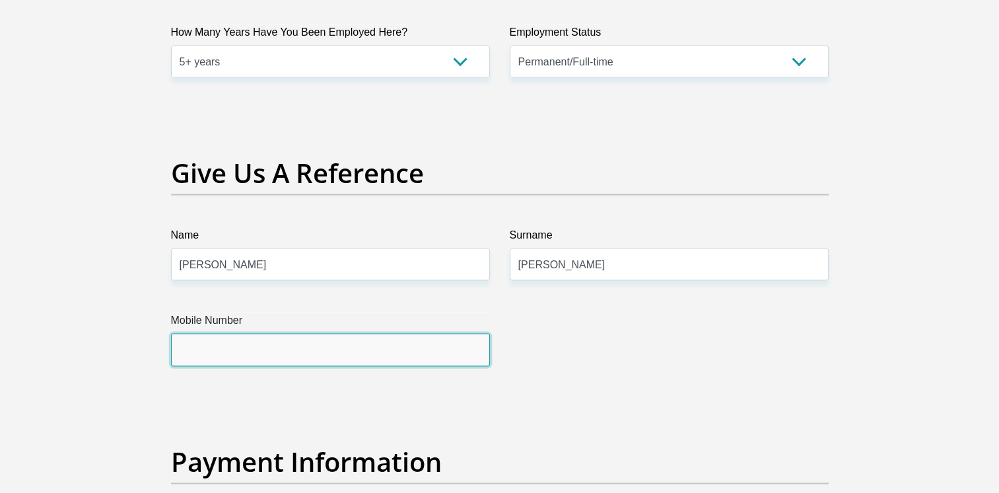
click at [372, 352] on input "Mobile Number" at bounding box center [330, 349] width 319 height 32
type input "0"
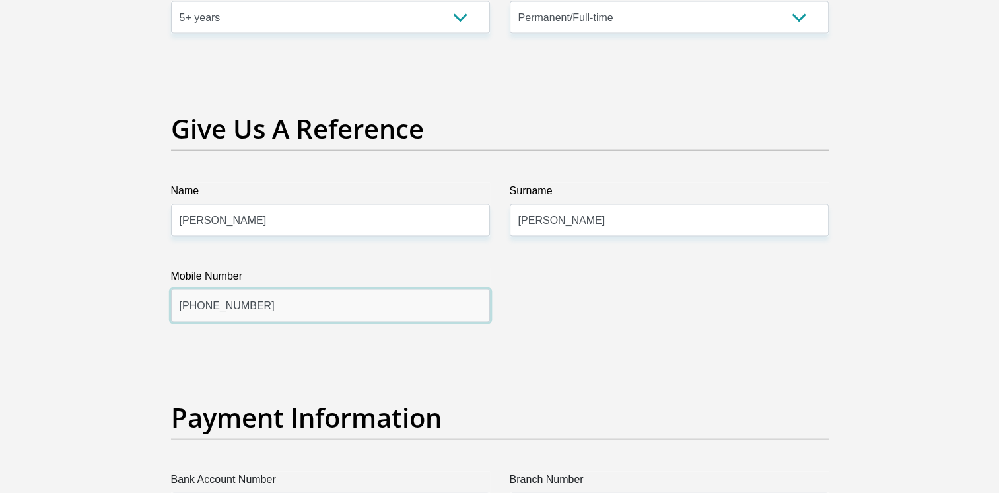
scroll to position [2905, 0]
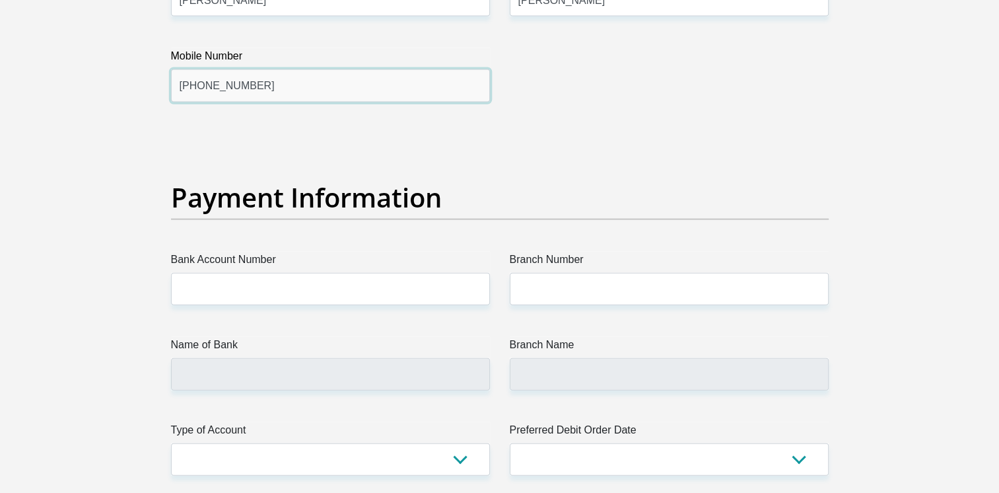
type input "+27 83 4544200"
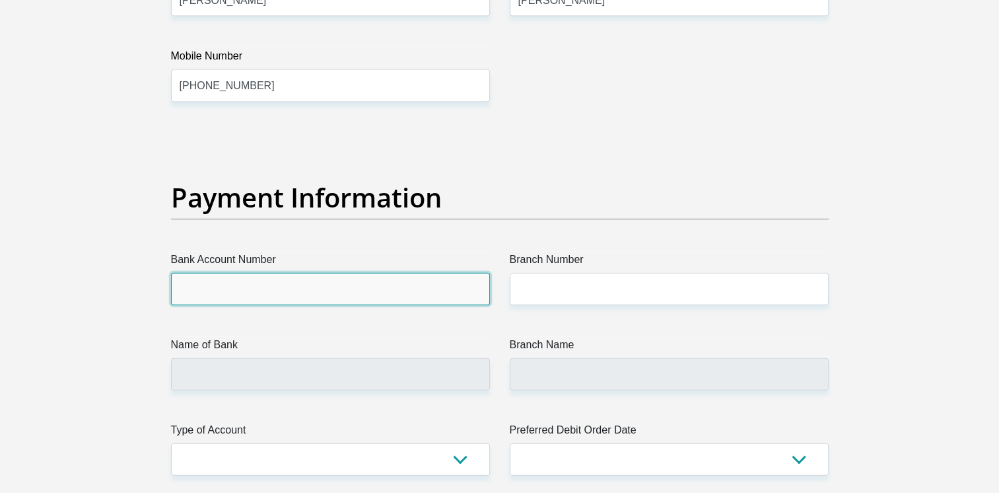
click at [380, 283] on input "Bank Account Number" at bounding box center [330, 289] width 319 height 32
type input "421233273"
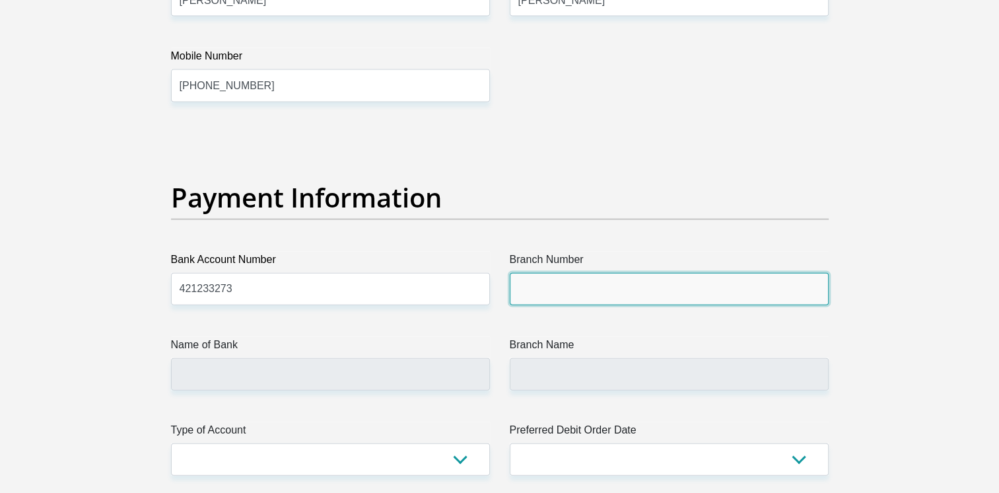
click at [592, 286] on input "Branch Number" at bounding box center [669, 289] width 319 height 32
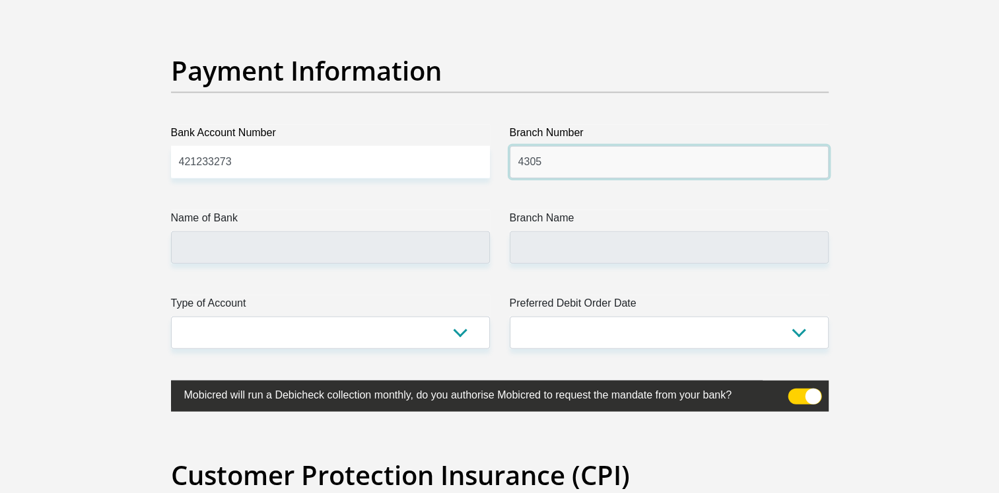
scroll to position [3037, 0]
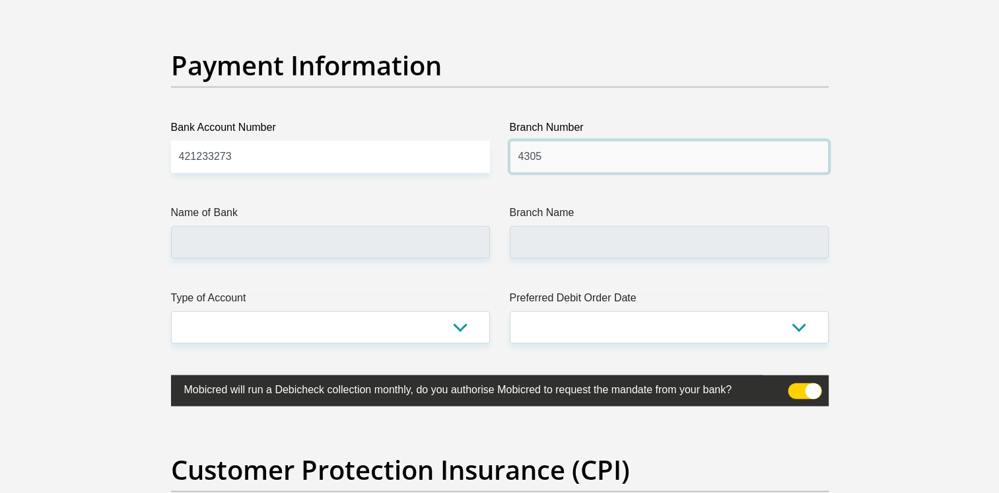
type input "4305"
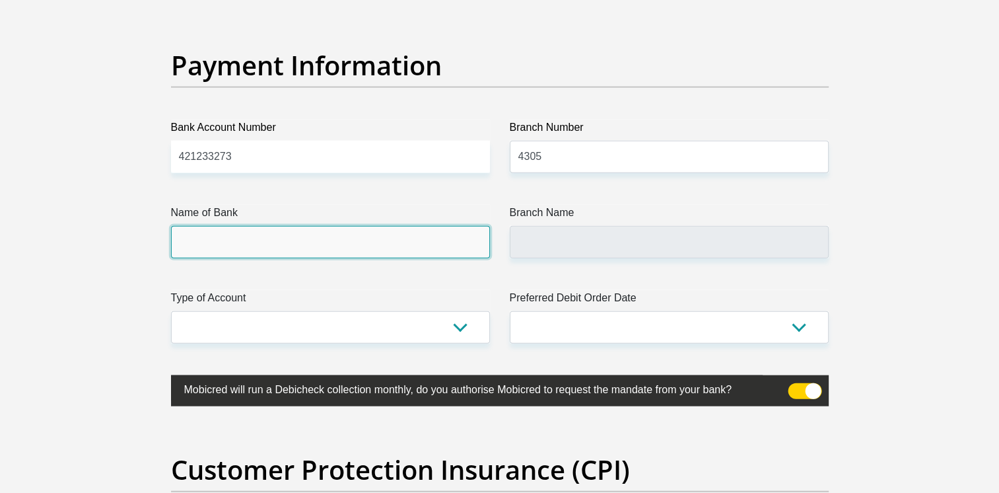
click at [423, 240] on input "Name of Bank" at bounding box center [330, 242] width 319 height 32
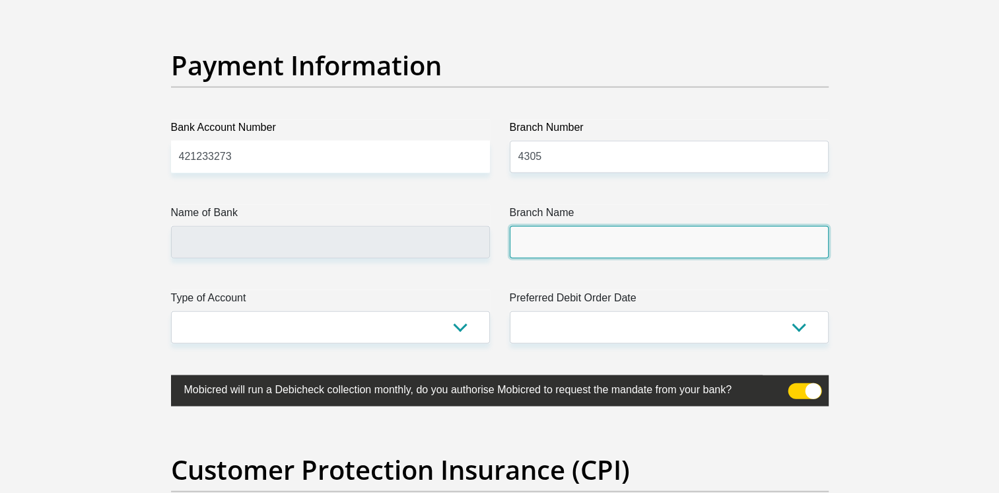
click at [541, 238] on input "Branch Name" at bounding box center [669, 242] width 319 height 32
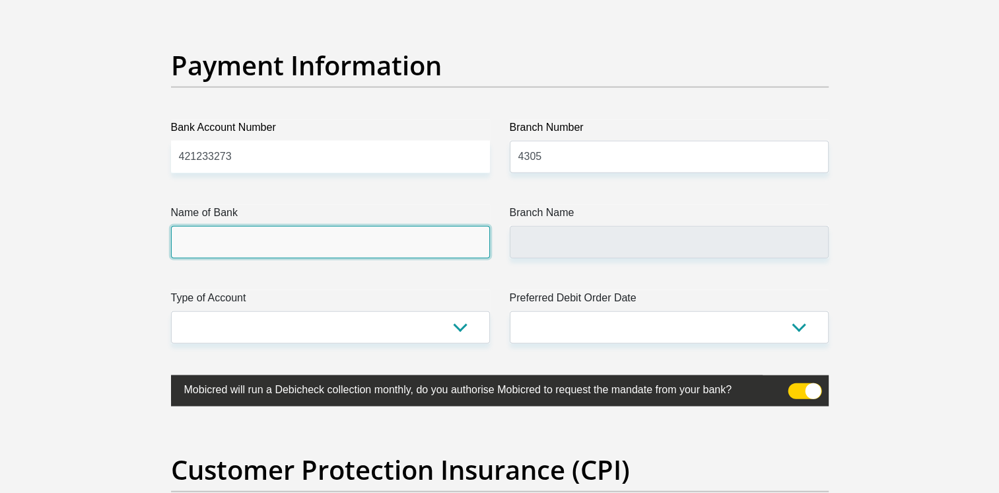
click at [348, 240] on input "Name of Bank" at bounding box center [330, 242] width 319 height 32
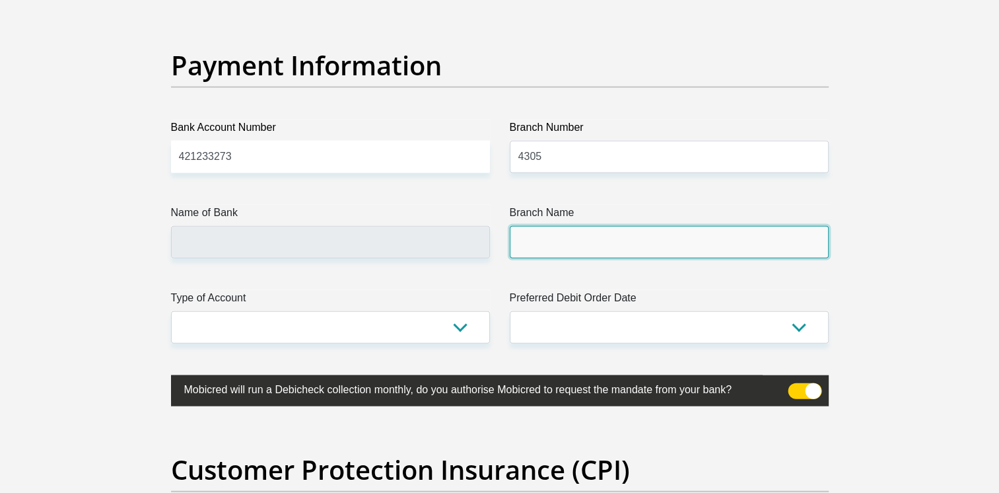
click at [543, 236] on input "Branch Name" at bounding box center [669, 242] width 319 height 32
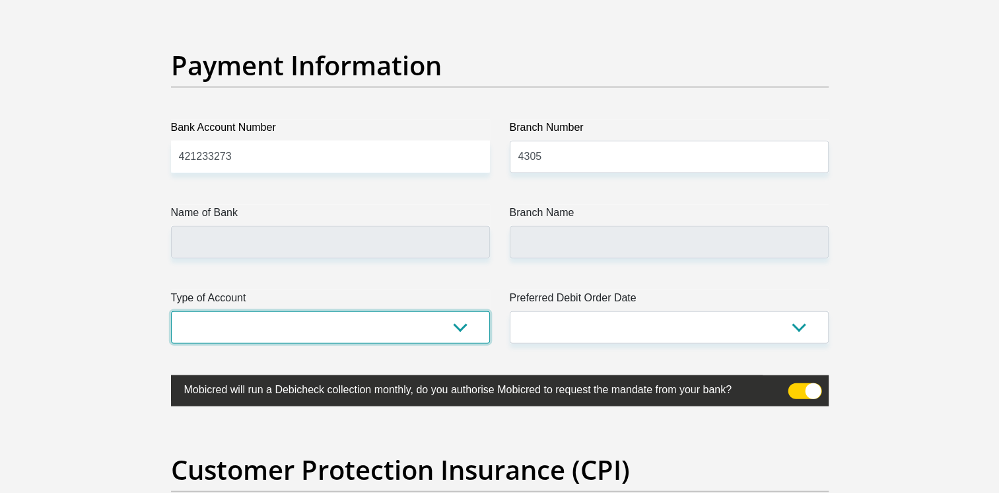
click at [450, 328] on select "Cheque Savings" at bounding box center [330, 327] width 319 height 32
select select "CUR"
click at [171, 311] on select "Cheque Savings" at bounding box center [330, 327] width 319 height 32
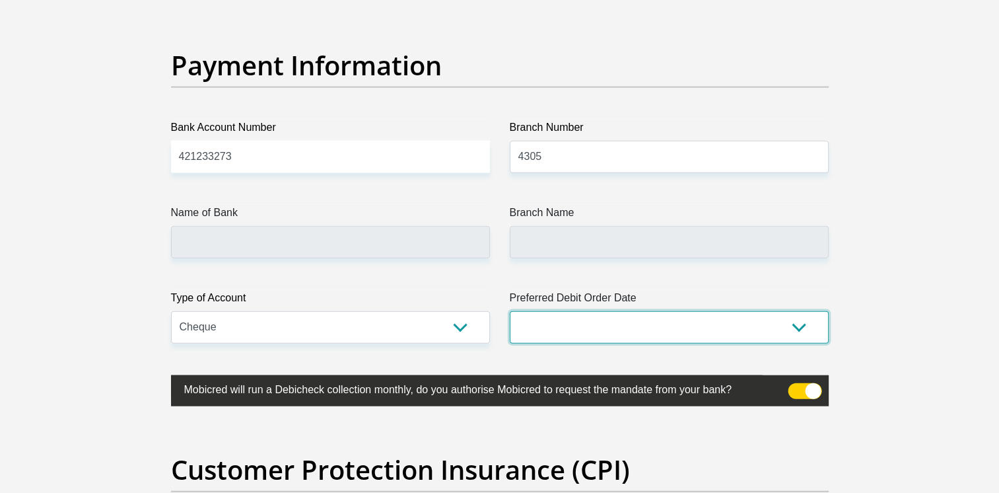
click at [801, 324] on select "1st 2nd 3rd 4th 5th 7th 18th 19th 20th 21st 22nd 23rd 24th 25th 26th 27th 28th …" at bounding box center [669, 327] width 319 height 32
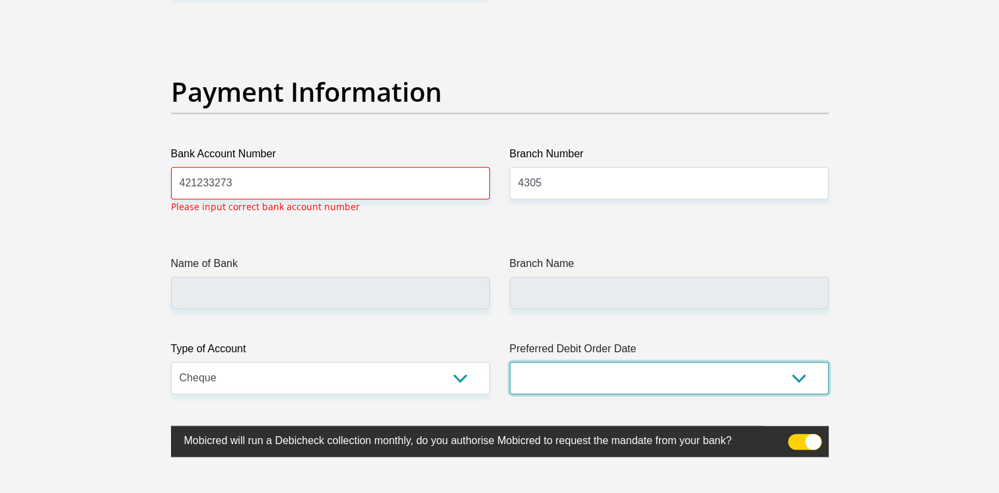
scroll to position [3010, 0]
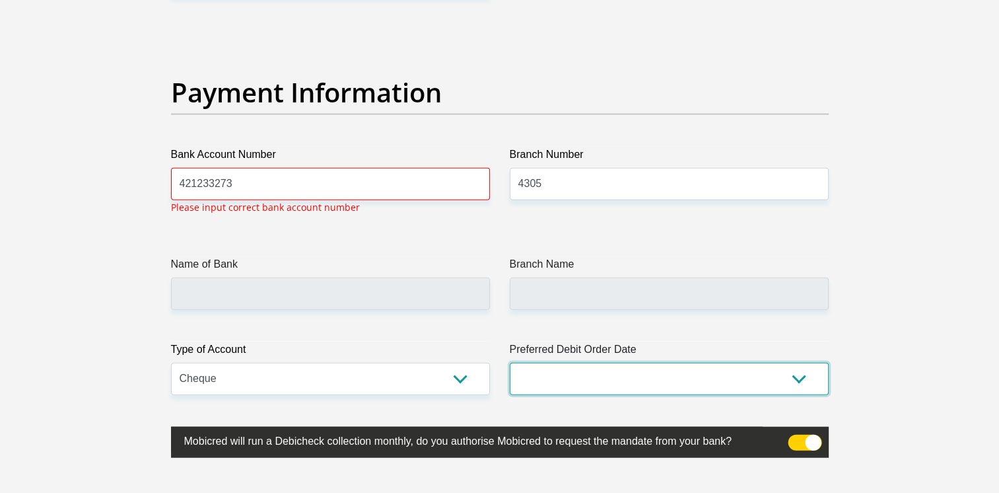
select select "7"
click at [510, 362] on select "1st 2nd 3rd 4th 5th 7th 18th 19th 20th 21st 22nd 23rd 24th 25th 26th 27th 28th …" at bounding box center [669, 378] width 319 height 32
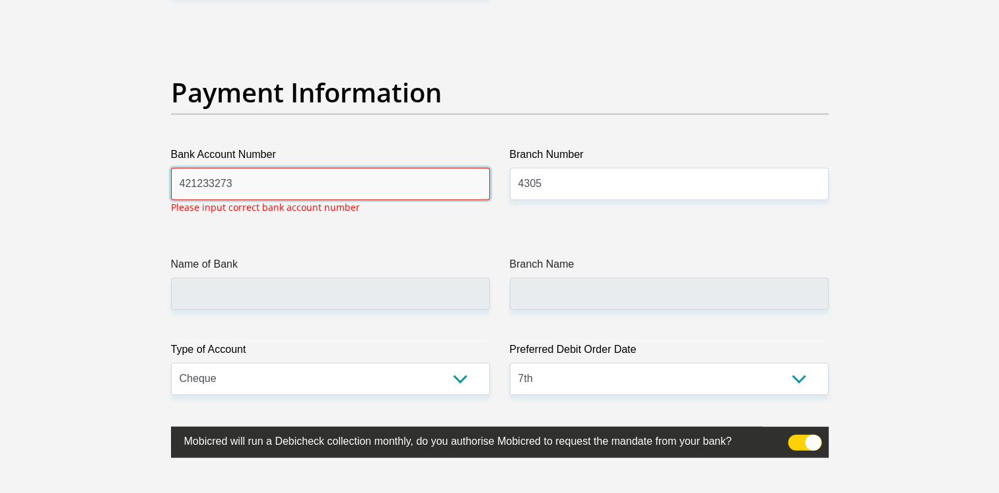
click at [300, 176] on input "421233273" at bounding box center [330, 184] width 319 height 32
drag, startPoint x: 235, startPoint y: 178, endPoint x: 177, endPoint y: 184, distance: 58.3
click at [177, 184] on input "421233273" at bounding box center [330, 184] width 319 height 32
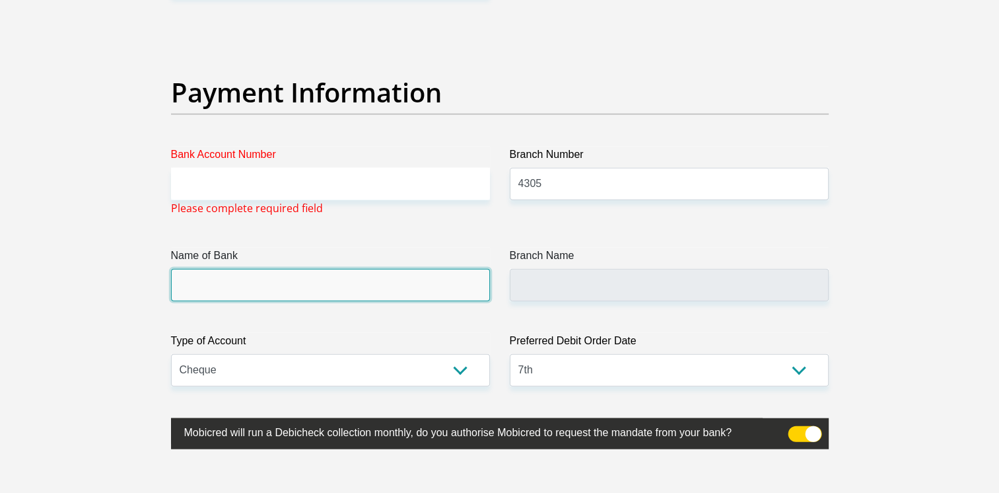
click at [201, 275] on input "Name of Bank" at bounding box center [330, 285] width 319 height 32
click at [201, 277] on input "Name of Bank" at bounding box center [330, 285] width 319 height 32
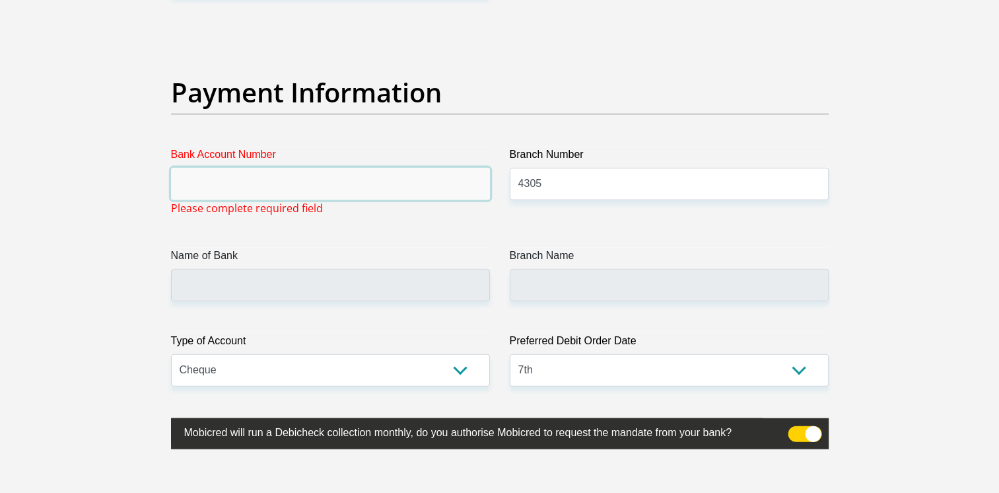
click at [211, 186] on input "Bank Account Number" at bounding box center [330, 184] width 319 height 32
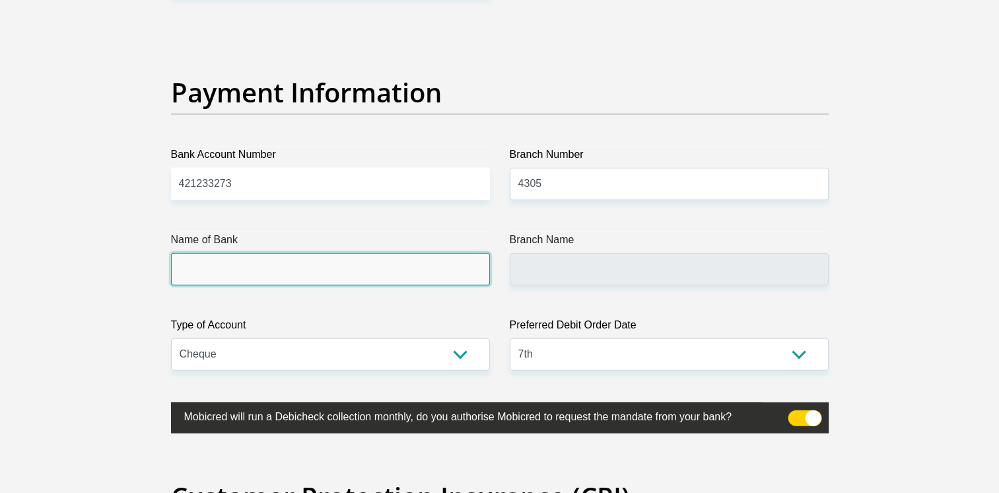
click at [238, 261] on input "Name of Bank" at bounding box center [330, 269] width 319 height 32
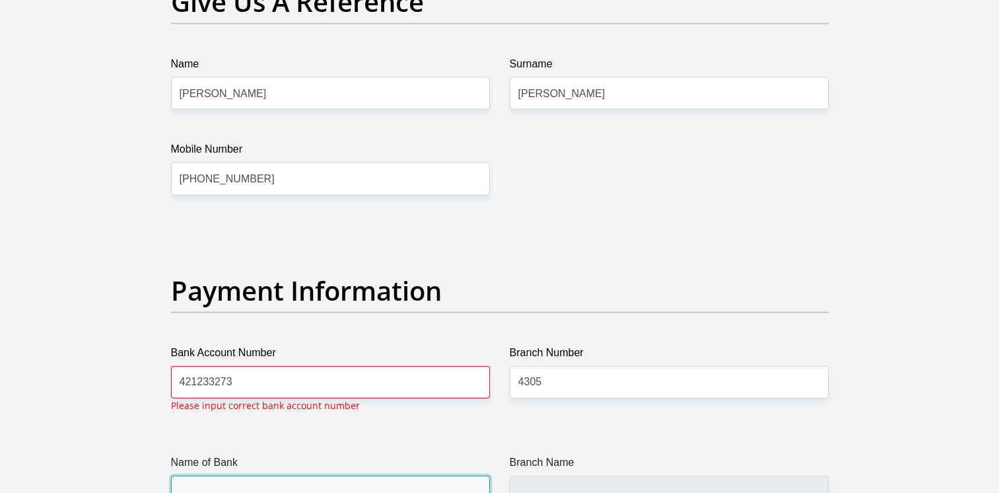
scroll to position [2878, 0]
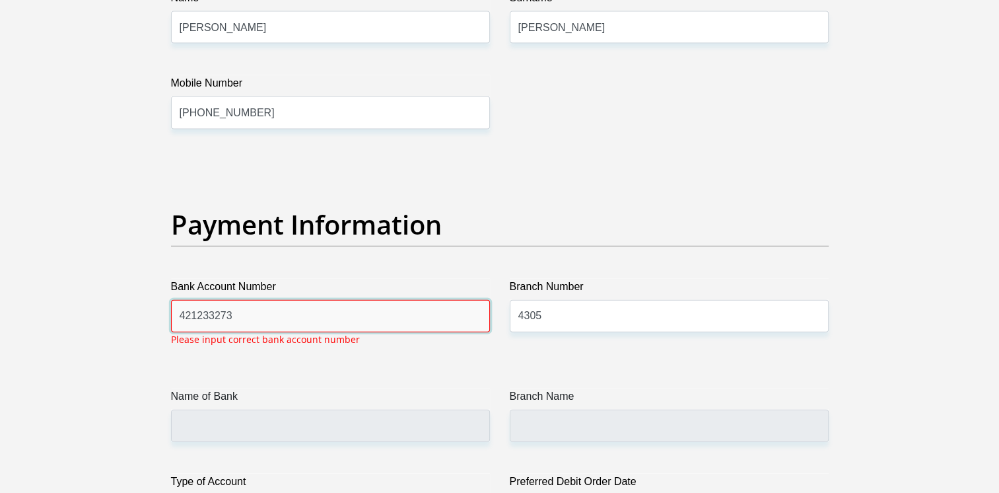
click at [246, 312] on input "421233273" at bounding box center [330, 316] width 319 height 32
type input "4"
type input "421233273"
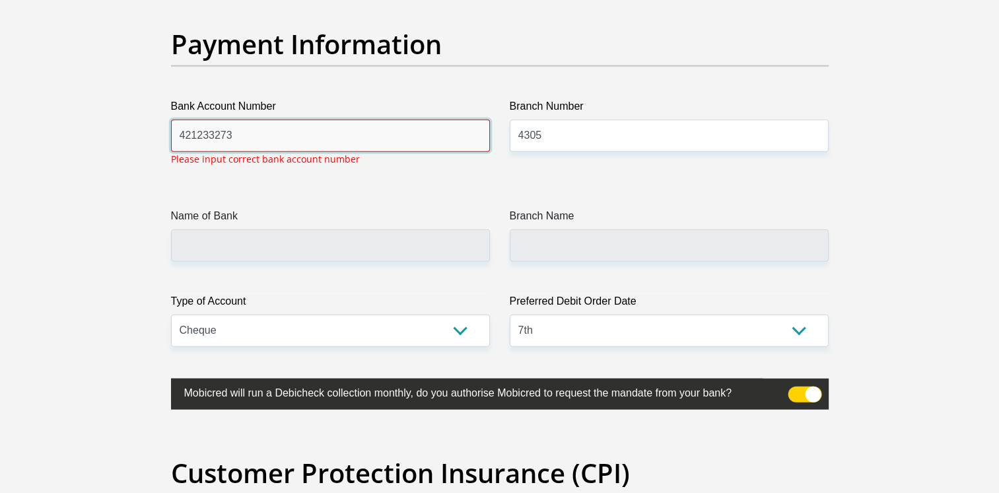
scroll to position [3076, 0]
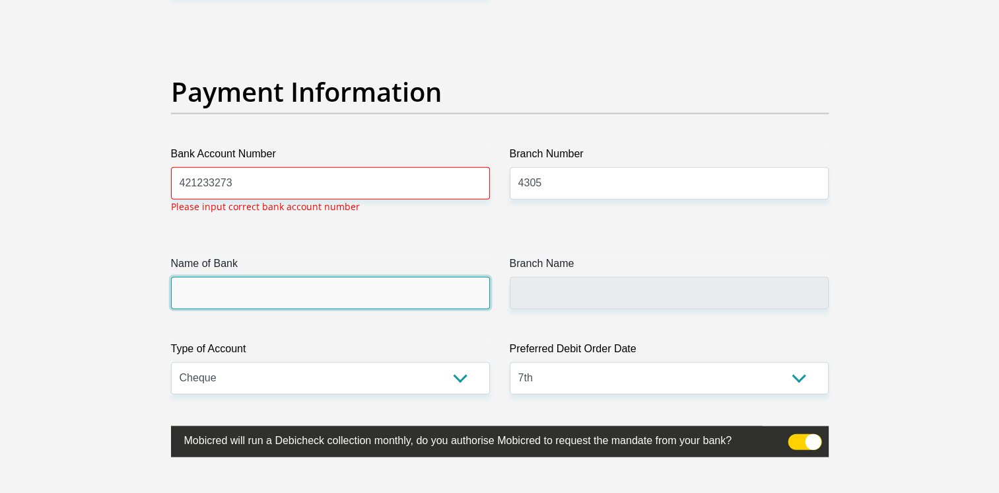
scroll to position [3010, 0]
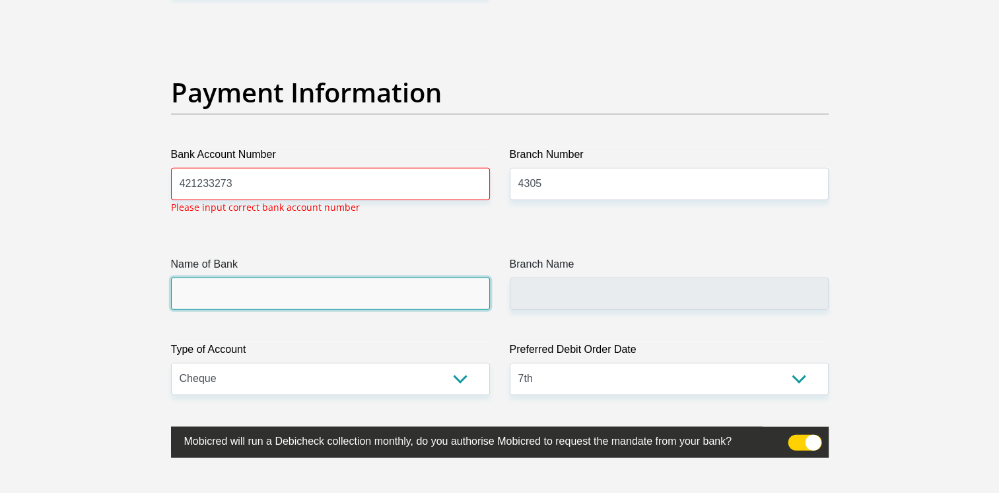
click at [332, 290] on input "Name of Bank" at bounding box center [330, 293] width 319 height 32
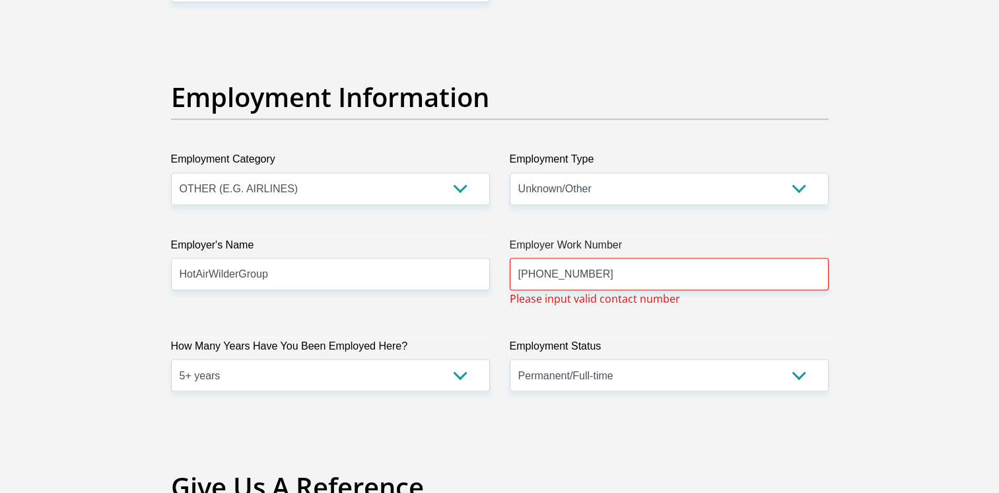
scroll to position [2350, 0]
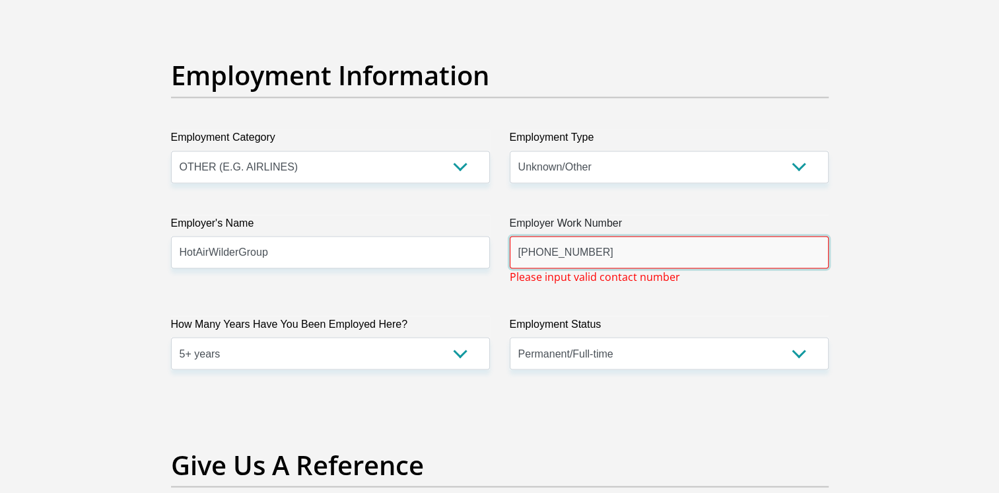
click at [607, 249] on input "+254704084444" at bounding box center [669, 252] width 319 height 32
type input "+"
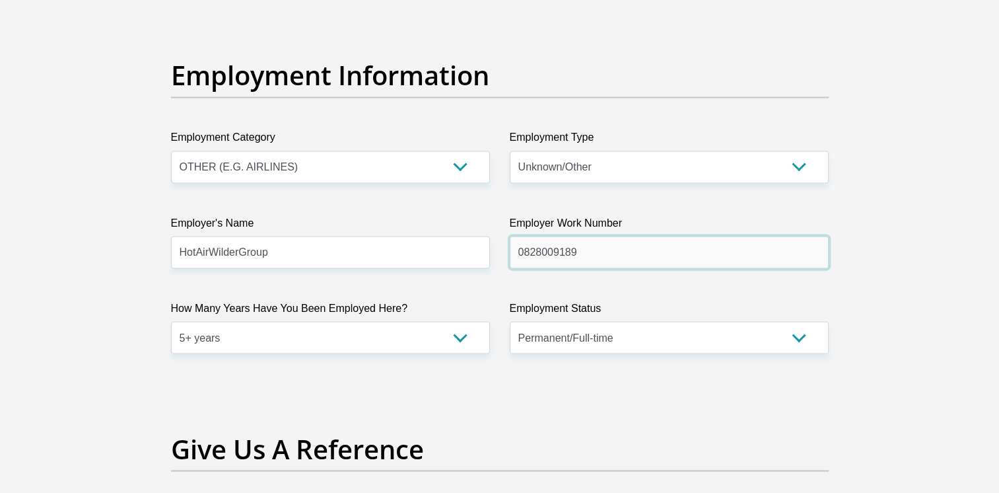
type input "0828009189"
click at [938, 305] on section "Personal Details Title Mr Ms Mrs Dr Other First Name Mervin Surname deSouza ID …" at bounding box center [499, 21] width 999 height 4627
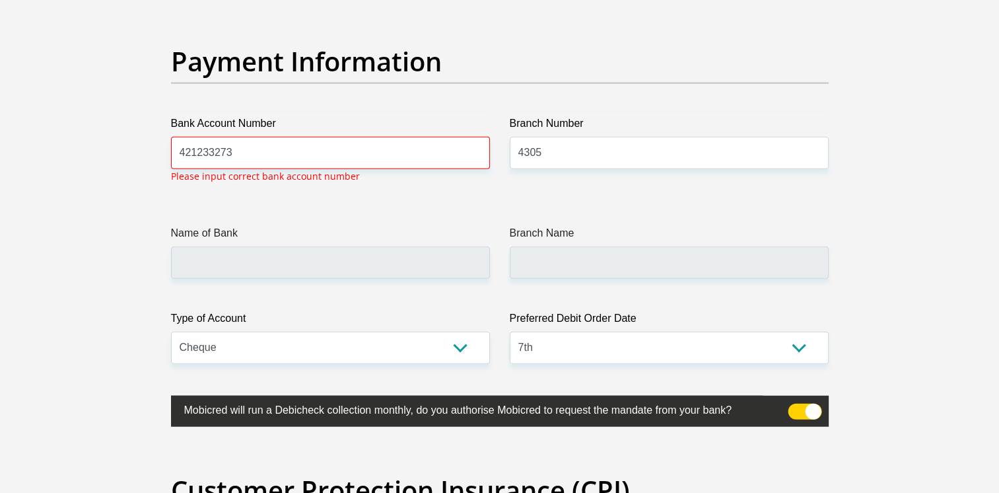
scroll to position [3076, 0]
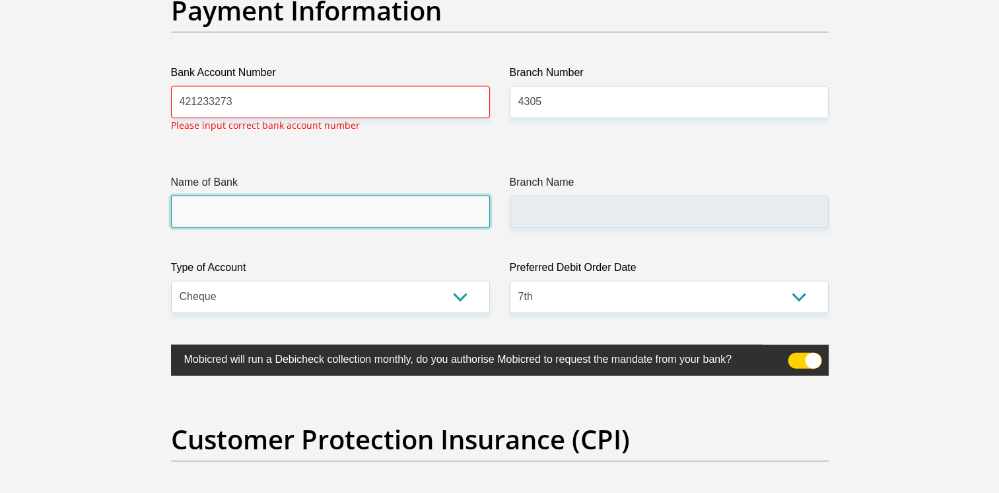
click at [288, 209] on input "Name of Bank" at bounding box center [330, 211] width 319 height 32
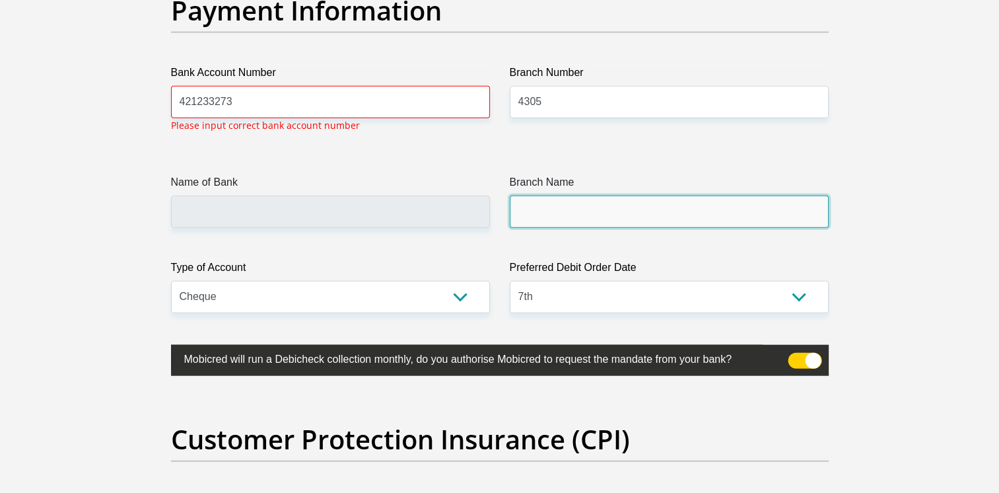
click at [572, 210] on input "Branch Name" at bounding box center [669, 211] width 319 height 32
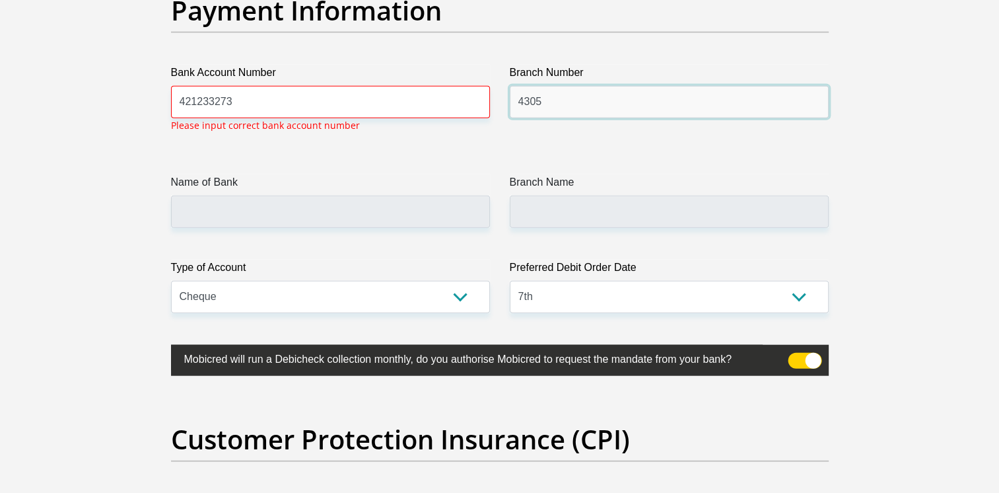
click at [549, 102] on input "4305" at bounding box center [669, 102] width 319 height 32
type input "4"
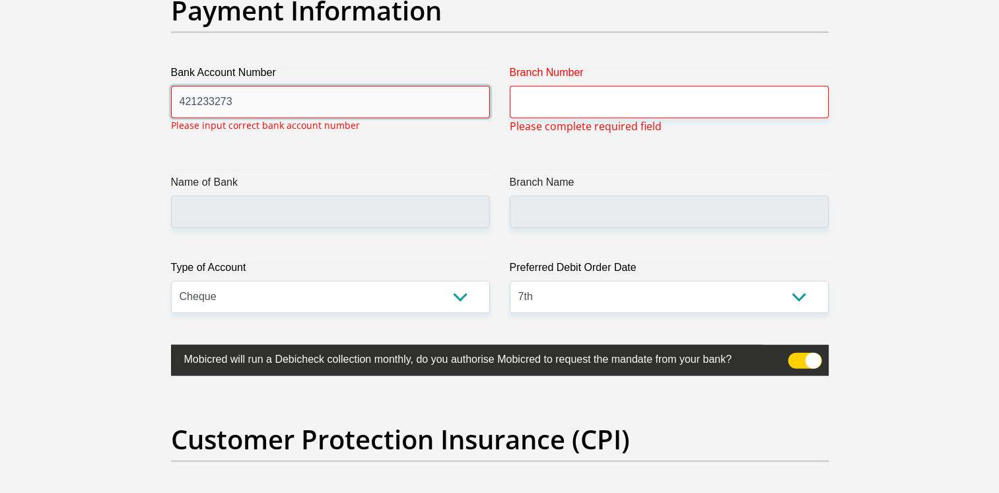
click at [243, 96] on input "421233273" at bounding box center [330, 102] width 319 height 32
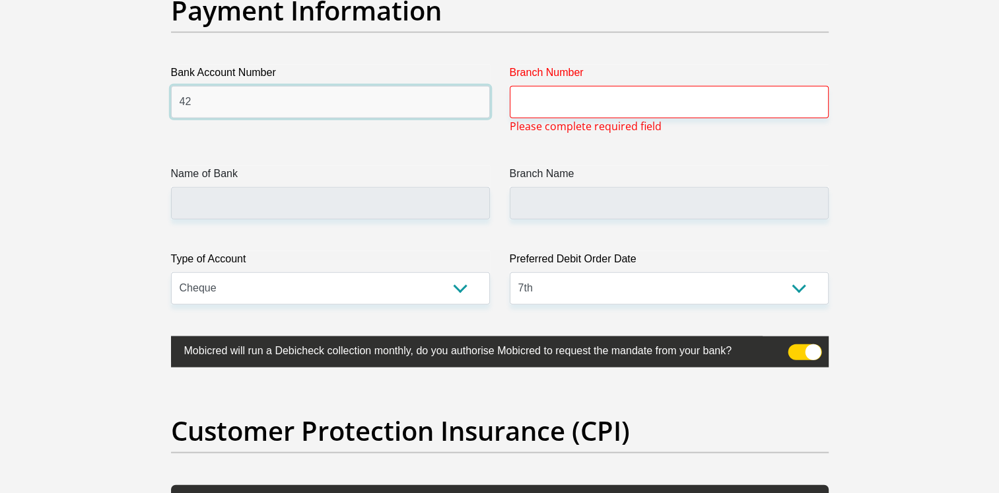
type input "4"
type input "421233273"
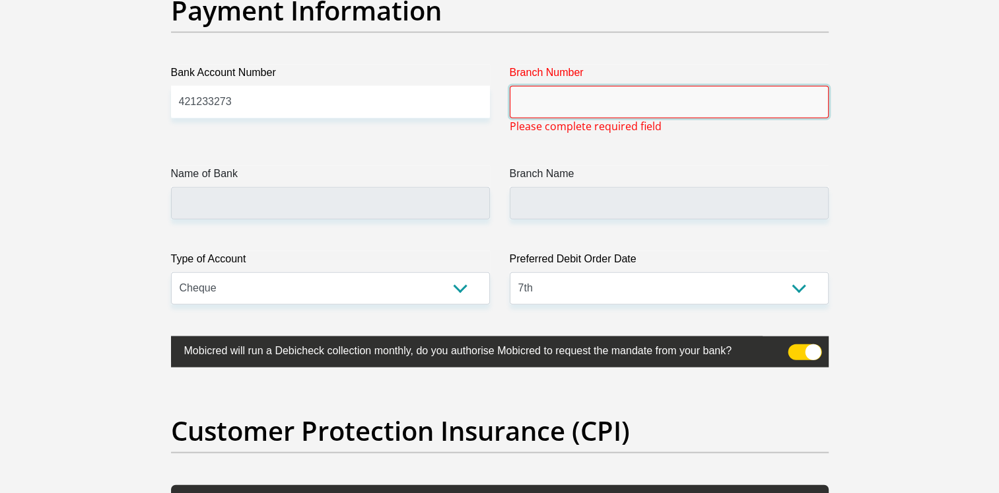
click at [549, 102] on input "Branch Number" at bounding box center [669, 102] width 319 height 32
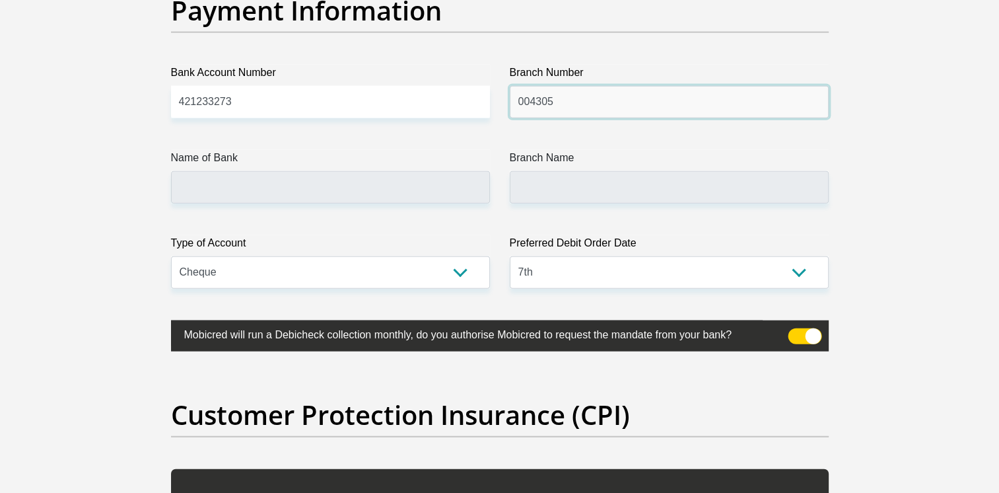
type input "004305"
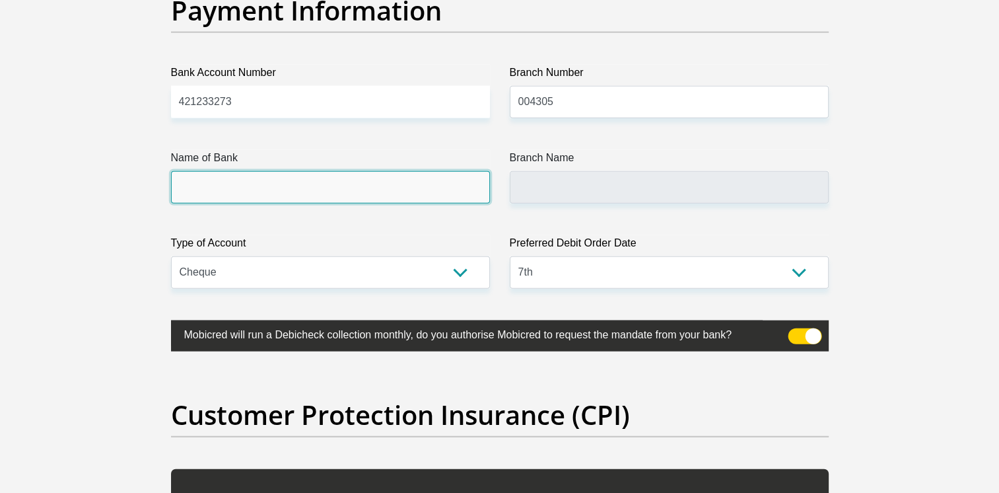
click at [314, 184] on input "Name of Bank" at bounding box center [330, 187] width 319 height 32
type input "STANDARD BANK"
type input "ROSEBANK"
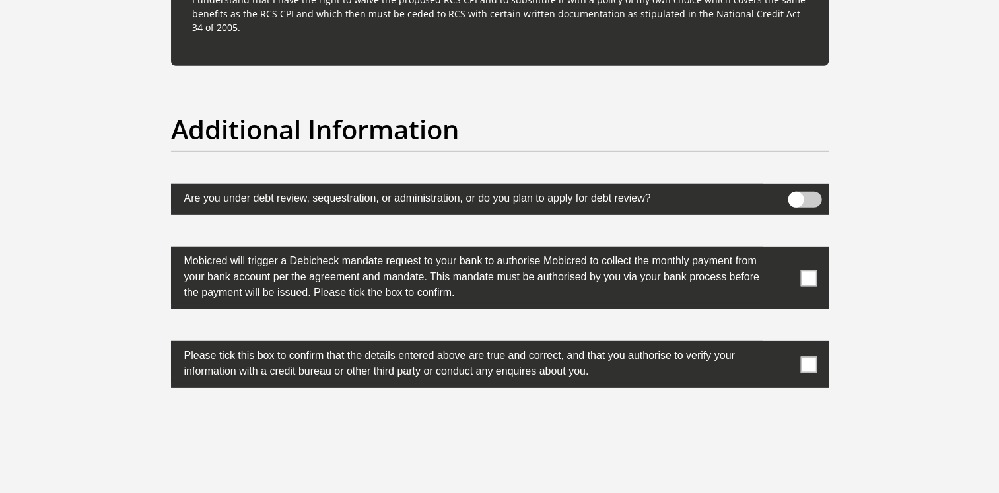
scroll to position [4067, 0]
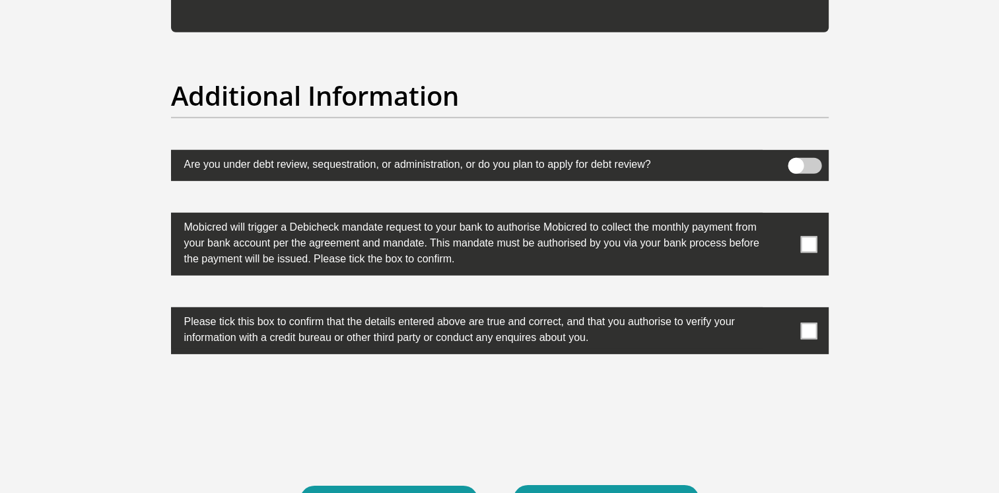
click at [810, 162] on span at bounding box center [805, 166] width 34 height 16
click at [796, 161] on input "checkbox" at bounding box center [796, 161] width 0 height 0
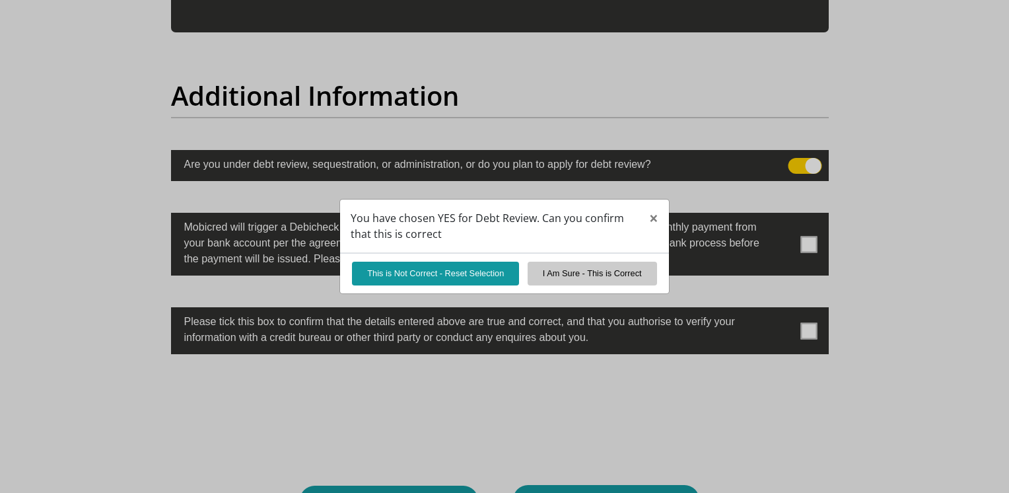
click at [790, 165] on div "You have chosen YES for Debt Review. Can you confirm that this is correct × Thi…" at bounding box center [504, 246] width 1009 height 493
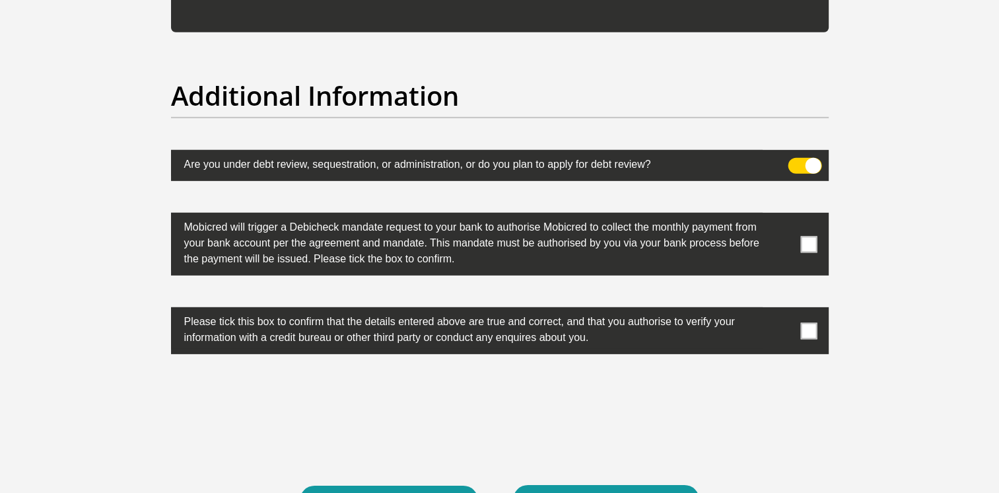
click at [809, 247] on span at bounding box center [808, 244] width 17 height 17
click at [782, 216] on input "checkbox" at bounding box center [782, 216] width 0 height 0
click at [814, 331] on span at bounding box center [808, 330] width 17 height 17
click at [782, 310] on input "checkbox" at bounding box center [782, 310] width 0 height 0
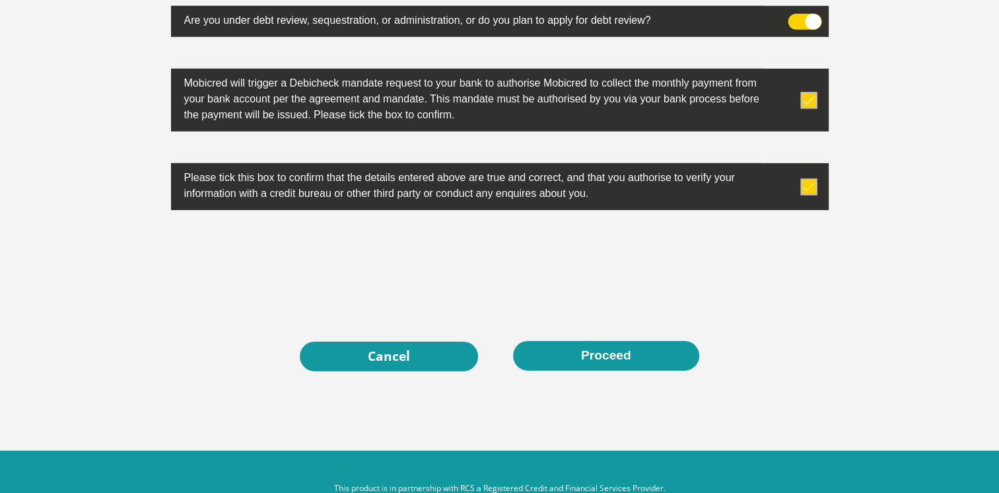
scroll to position [4242, 0]
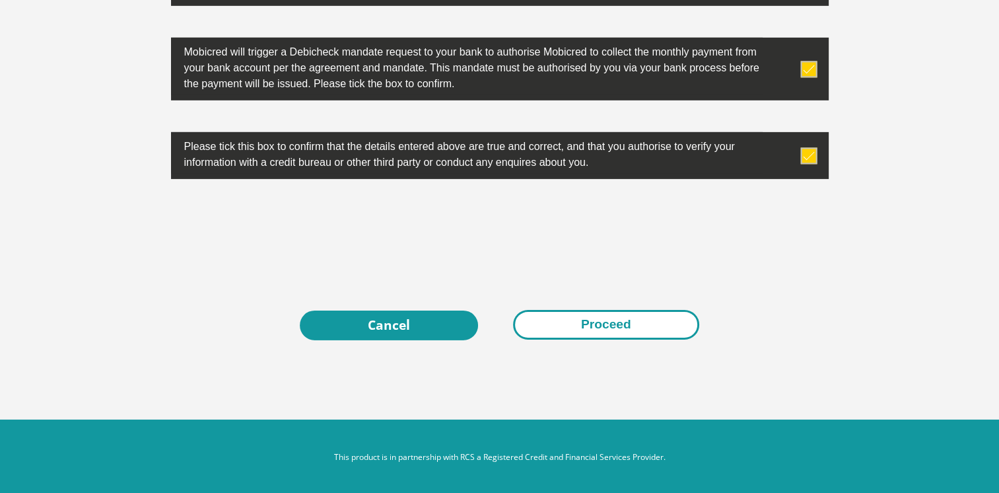
click at [592, 318] on button "Proceed" at bounding box center [606, 325] width 186 height 30
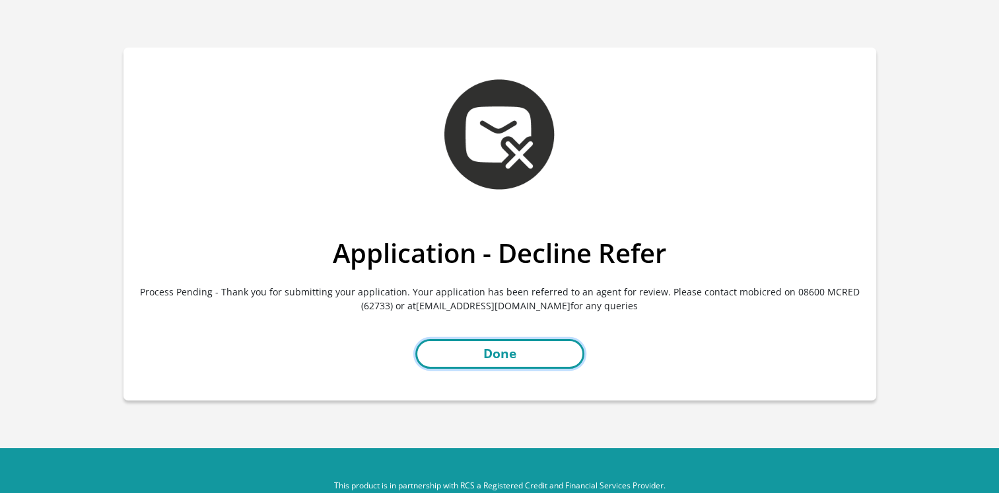
click at [495, 354] on link "Done" at bounding box center [499, 354] width 169 height 30
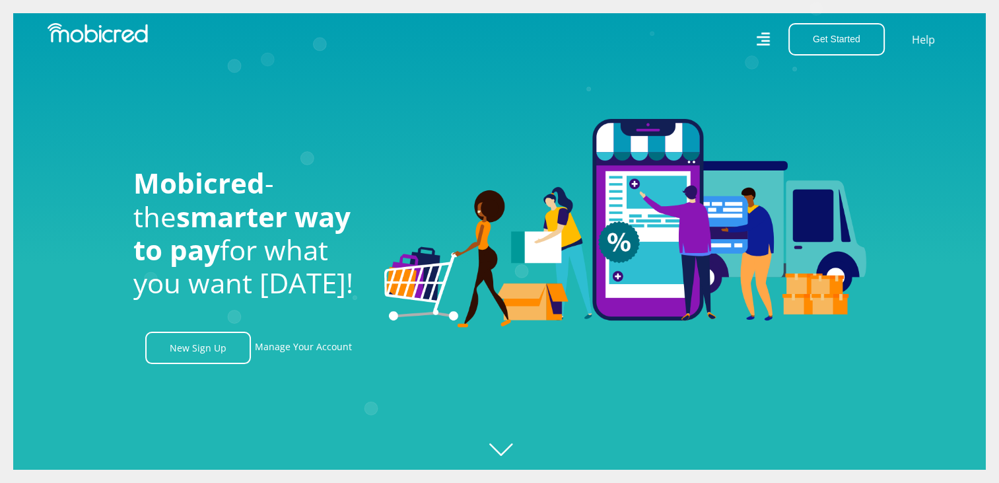
scroll to position [0, 1505]
click at [296, 351] on link "Manage Your Account" at bounding box center [303, 347] width 97 height 32
click at [273, 349] on link "Manage Your Account" at bounding box center [303, 347] width 97 height 32
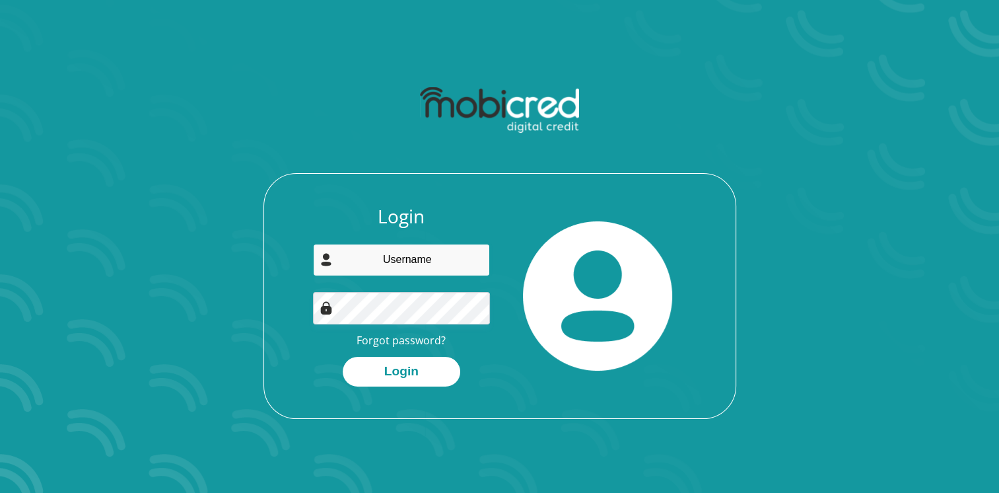
click at [388, 261] on input "email" at bounding box center [401, 260] width 177 height 32
type input "mervinafrica@outlook.com"
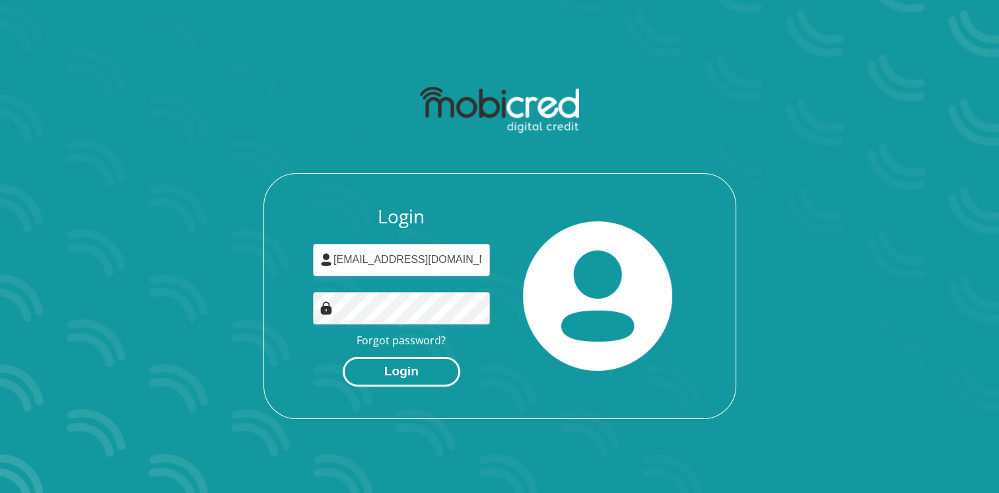
click at [407, 374] on button "Login" at bounding box center [402, 372] width 118 height 30
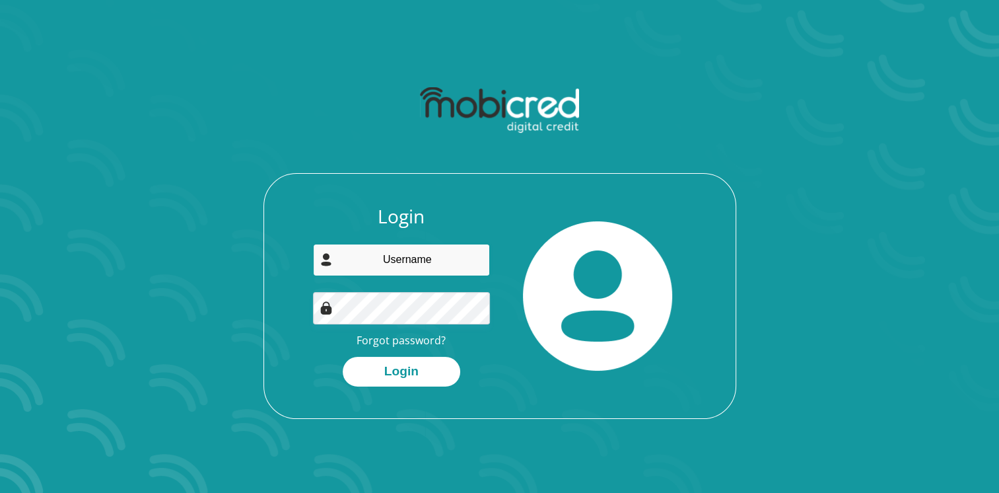
click at [396, 258] on input "email" at bounding box center [401, 260] width 177 height 32
type input "[EMAIL_ADDRESS][DOMAIN_NAME]"
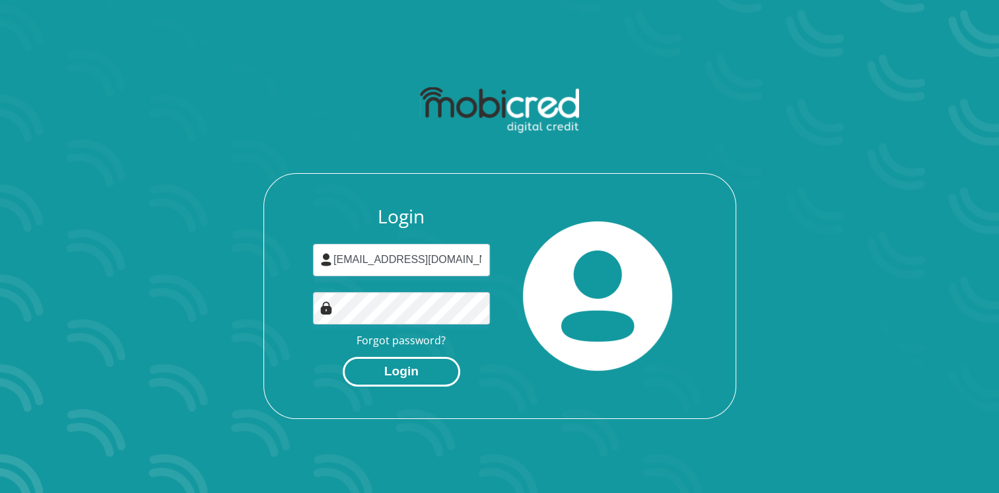
click at [397, 377] on button "Login" at bounding box center [402, 372] width 118 height 30
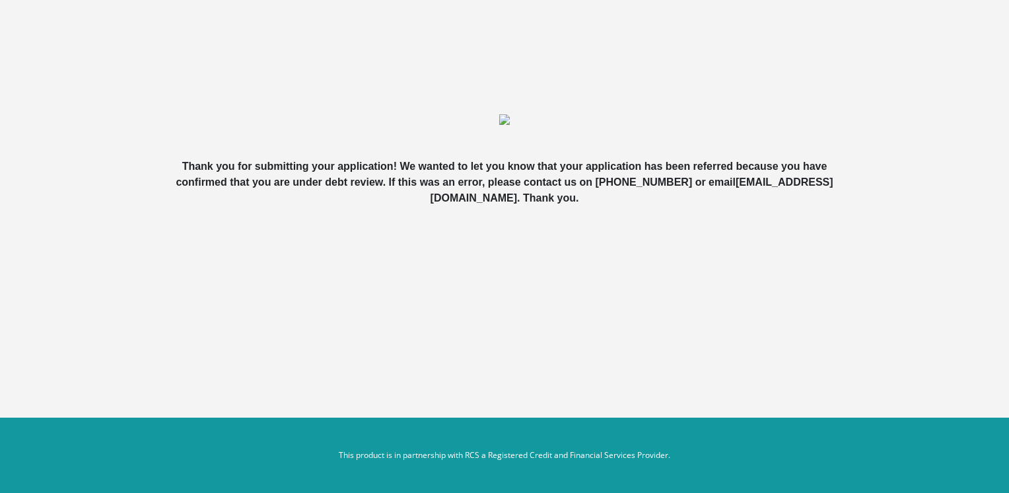
drag, startPoint x: 558, startPoint y: 199, endPoint x: 536, endPoint y: 199, distance: 21.8
click at [536, 199] on b "Thank you for submitting your application! We wanted to let you know that your …" at bounding box center [504, 181] width 657 height 43
drag, startPoint x: 536, startPoint y: 199, endPoint x: 567, endPoint y: 234, distance: 45.8
click at [567, 234] on div "Thank you for submitting your application! We wanted to let you know that your …" at bounding box center [504, 151] width 753 height 206
drag, startPoint x: 567, startPoint y: 234, endPoint x: 555, endPoint y: 205, distance: 31.4
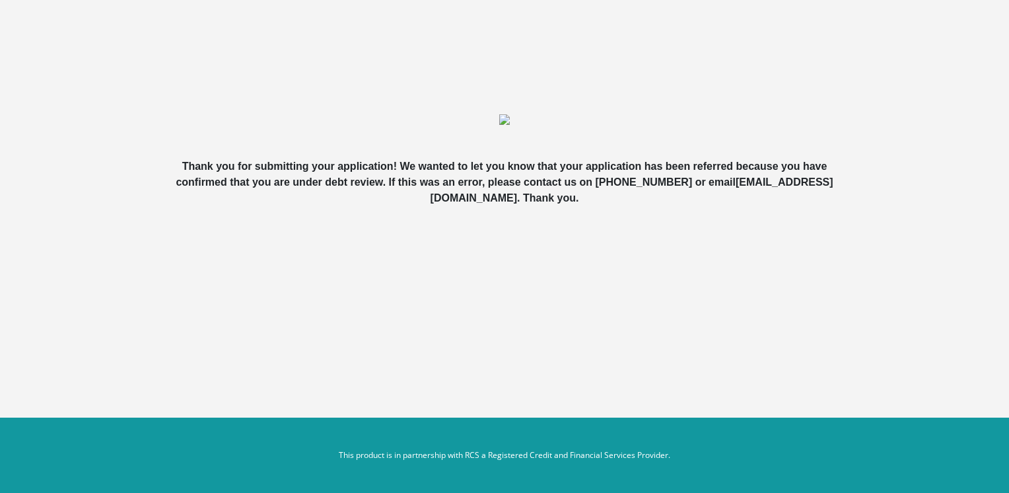
click at [555, 203] on b "Thank you for submitting your application! We wanted to let you know that your …" at bounding box center [504, 181] width 657 height 43
drag, startPoint x: 556, startPoint y: 195, endPoint x: 388, endPoint y: 193, distance: 167.7
click at [388, 193] on div "Thank you for submitting your application! We wanted to let you know that your …" at bounding box center [504, 182] width 709 height 48
drag, startPoint x: 388, startPoint y: 193, endPoint x: 408, endPoint y: 195, distance: 19.9
copy b "[EMAIL_ADDRESS][DOMAIN_NAME]"
